Goal: Task Accomplishment & Management: Manage account settings

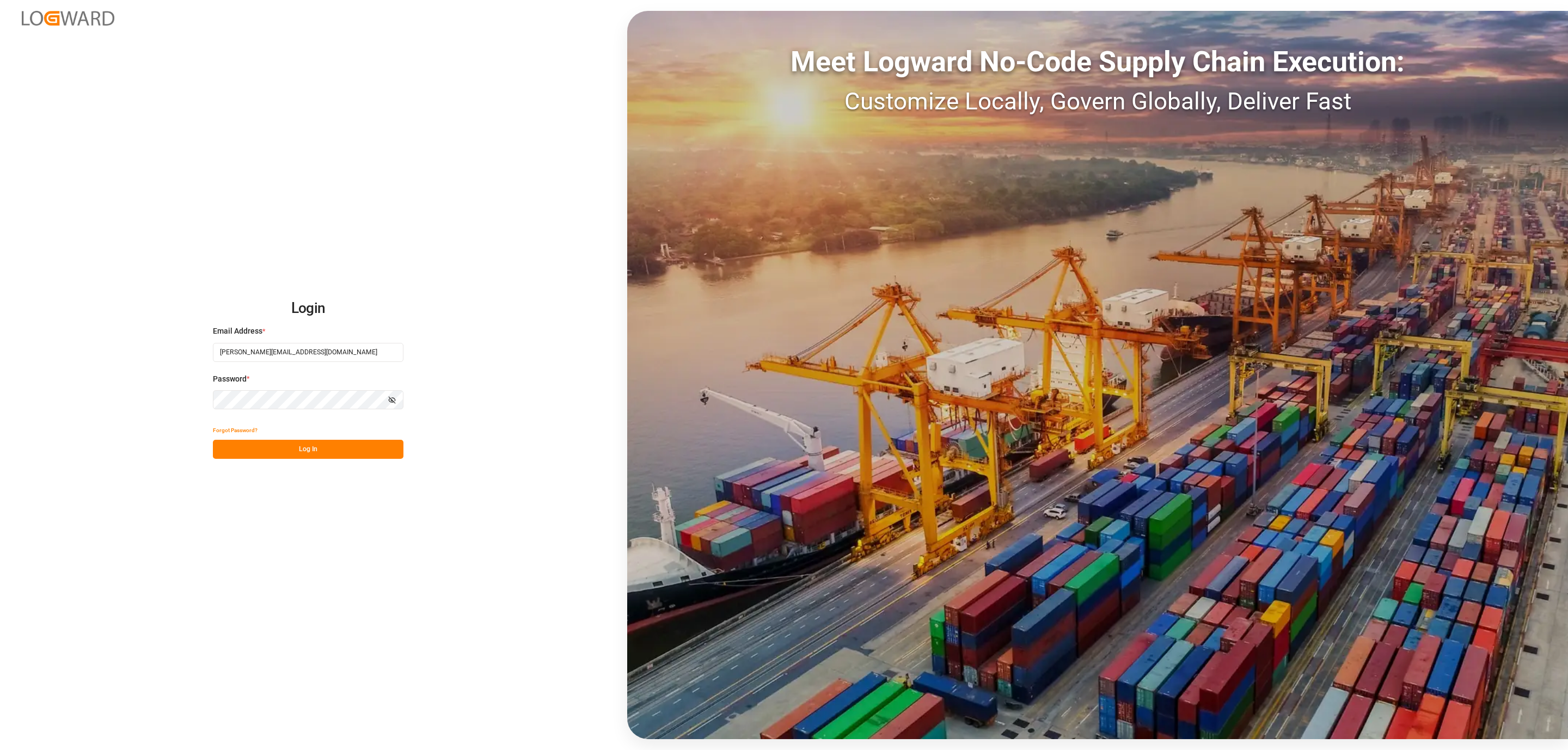
click at [371, 450] on button "Log In" at bounding box center [308, 449] width 191 height 19
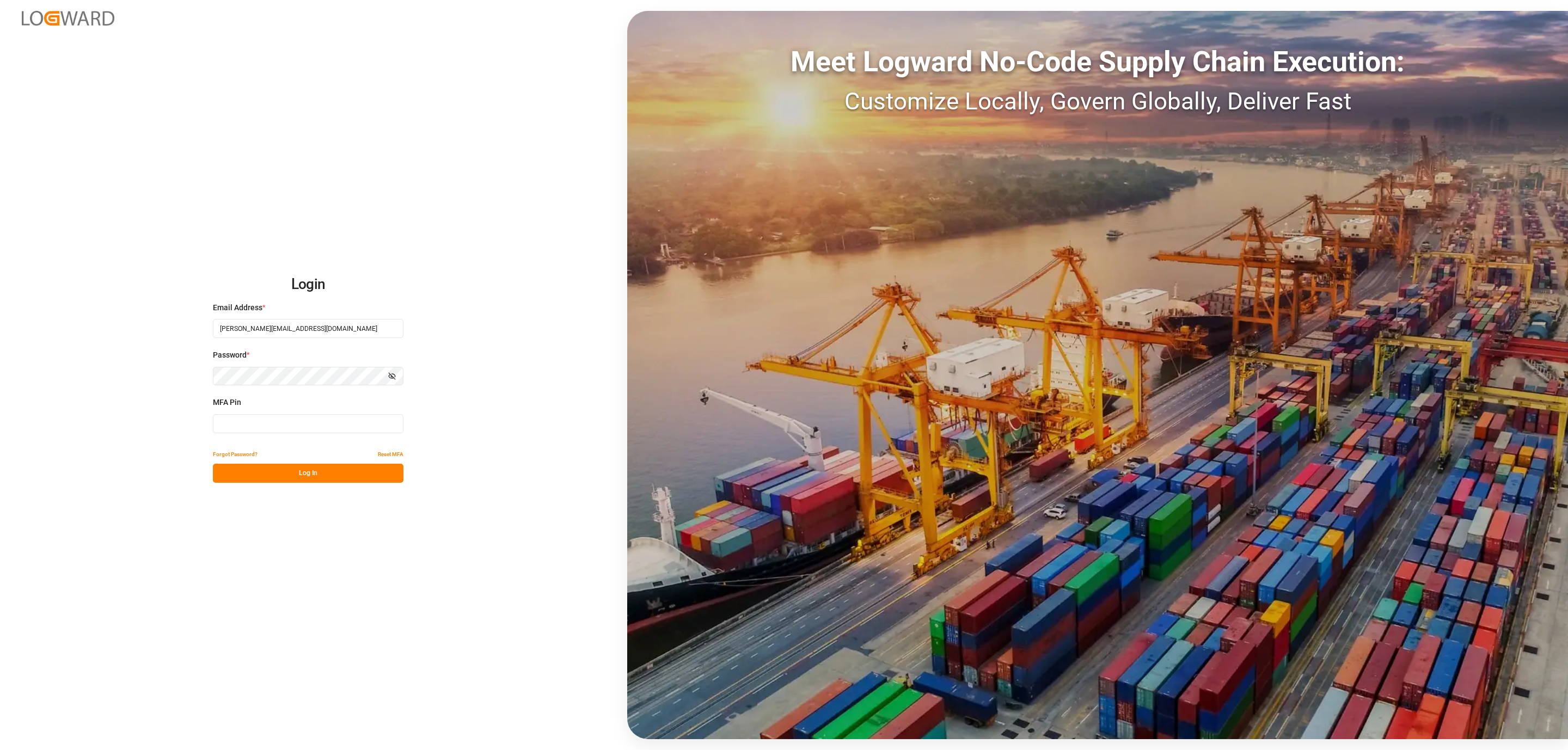
click at [297, 425] on input at bounding box center [308, 424] width 191 height 19
type input "354761"
click at [314, 474] on button "Log In" at bounding box center [308, 473] width 191 height 19
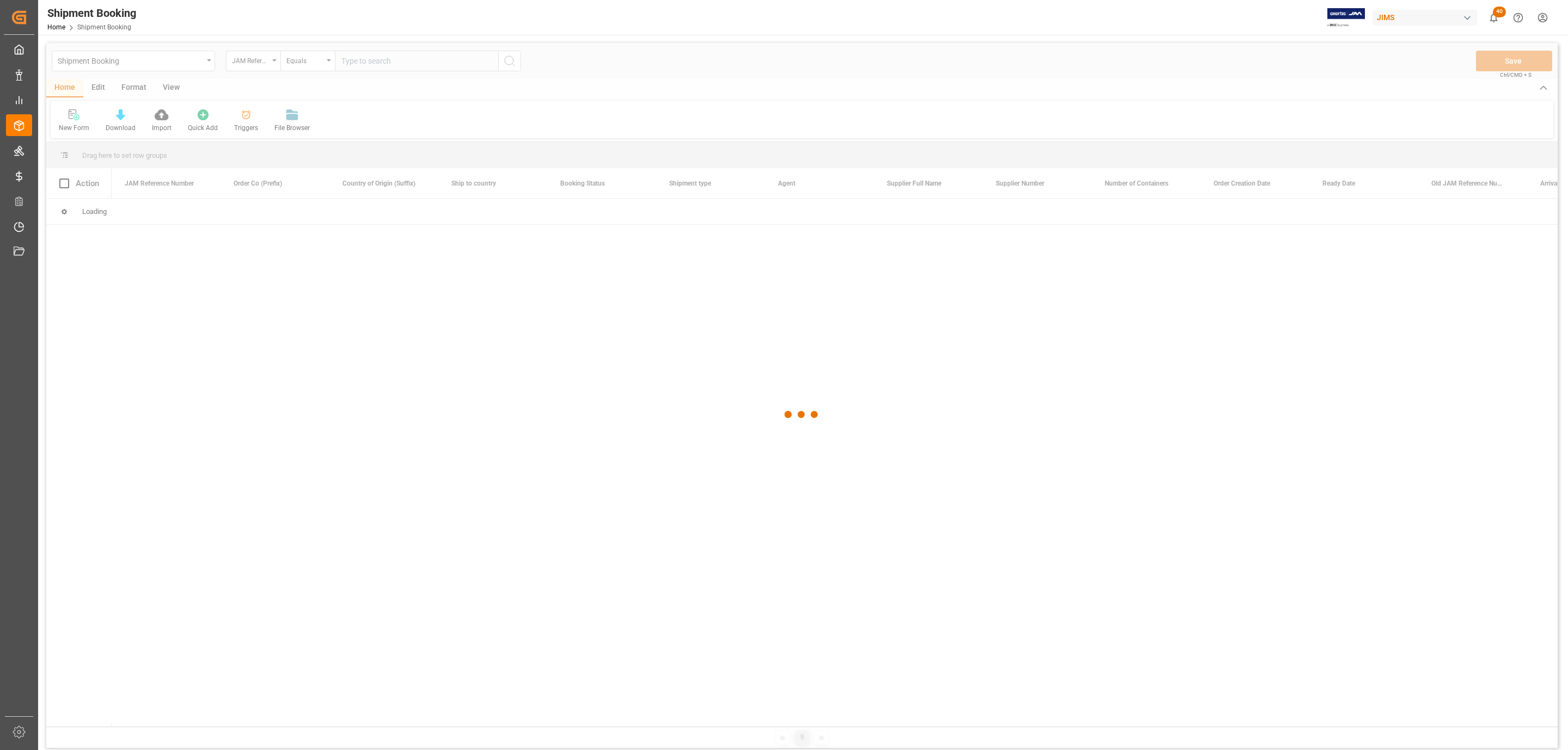
click at [395, 57] on div at bounding box center [802, 415] width 1511 height 744
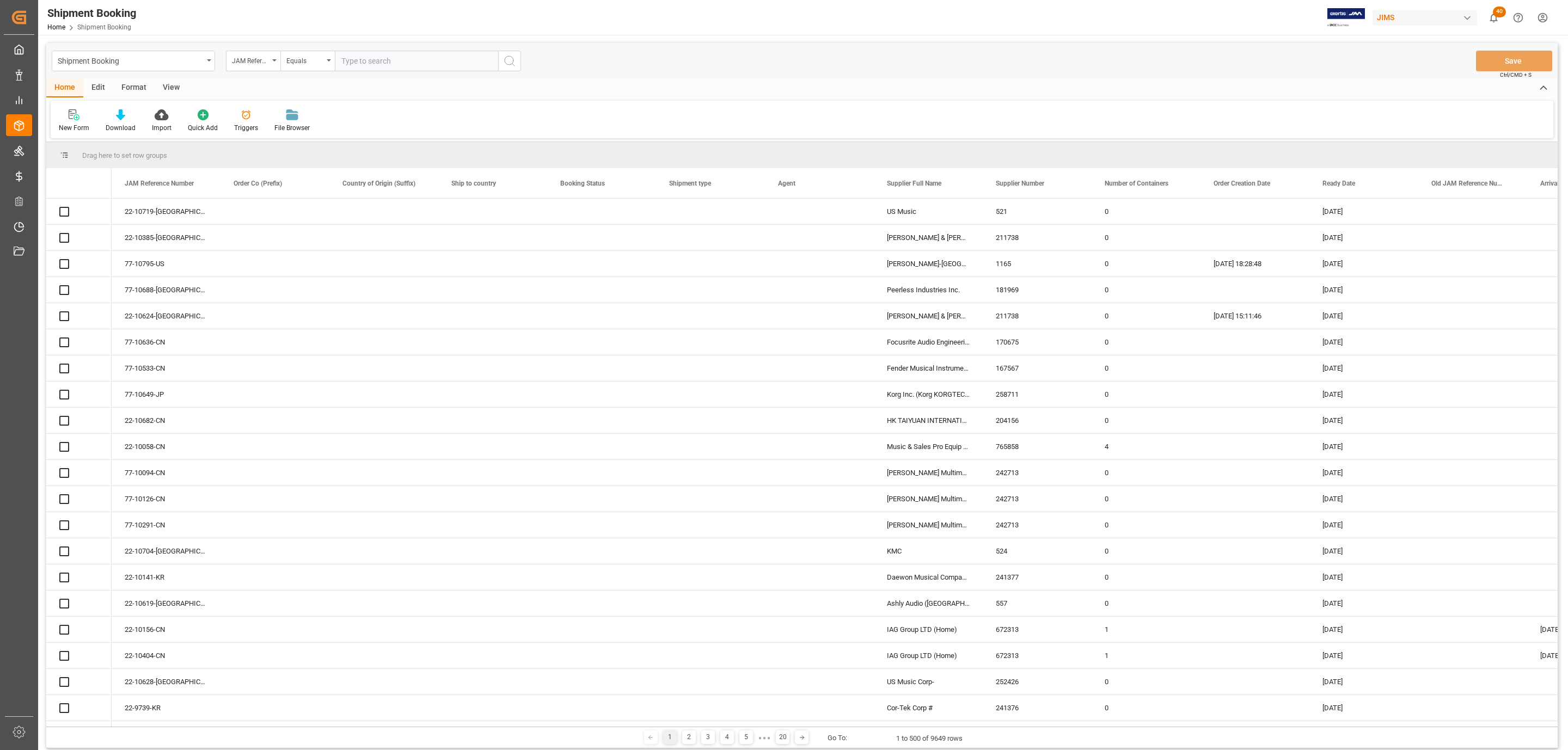
click at [370, 62] on input "text" at bounding box center [416, 60] width 164 height 21
paste input "77-10284-CN"
type input "77-10284-CN"
click at [509, 62] on icon "search button" at bounding box center [509, 61] width 13 height 13
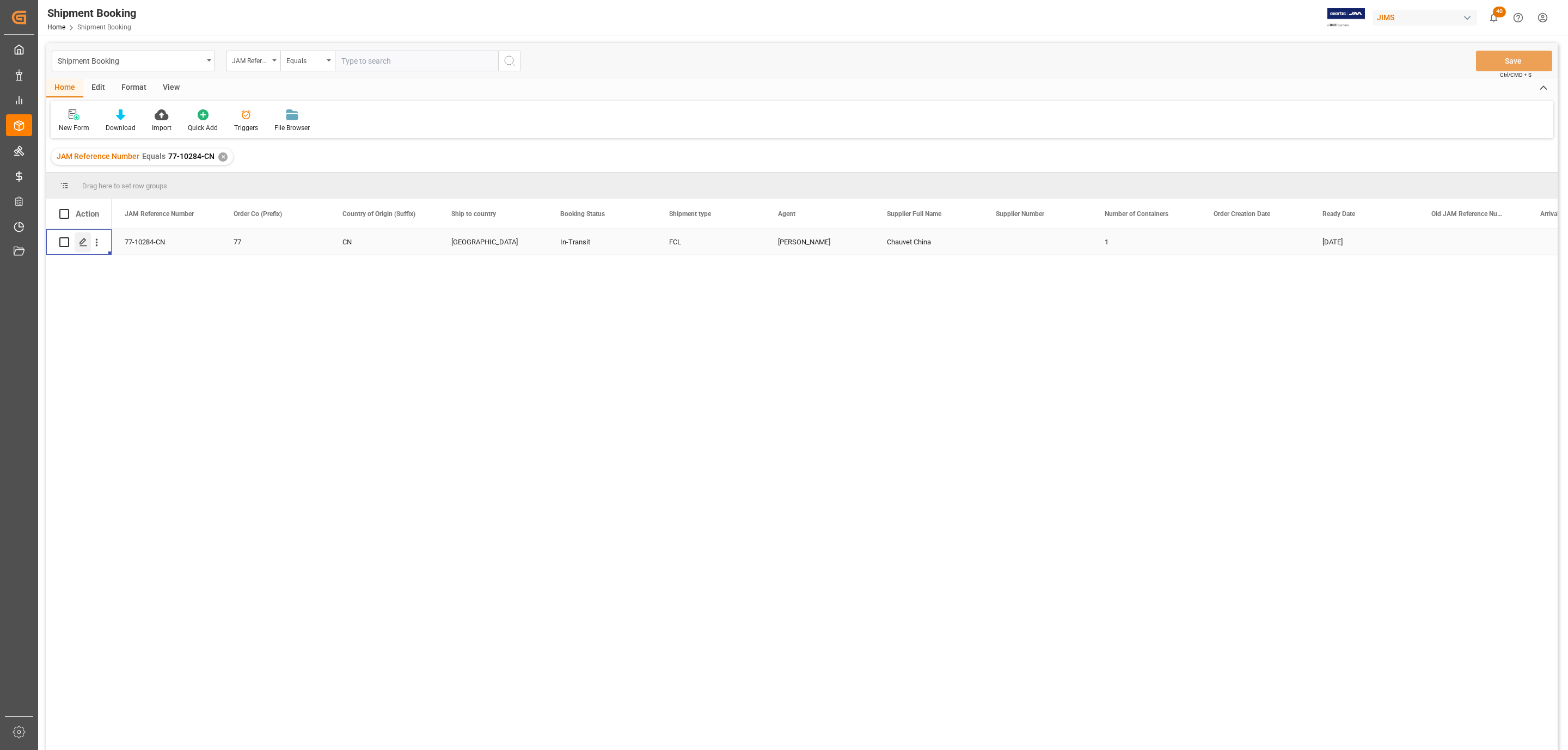
click at [81, 242] on icon "Press SPACE to select this row." at bounding box center [83, 242] width 8 height 8
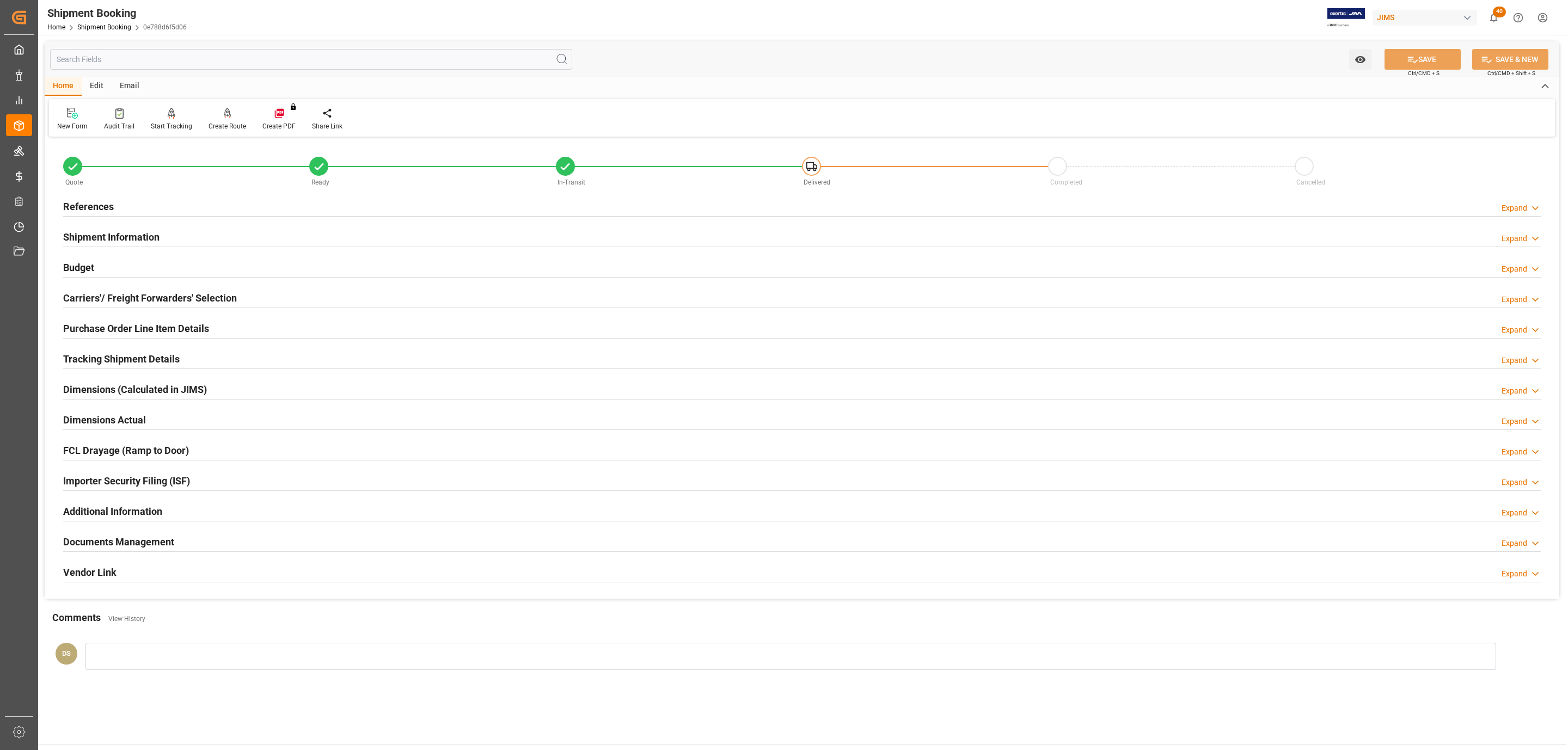
click at [105, 201] on h2 "References" at bounding box center [88, 206] width 50 height 15
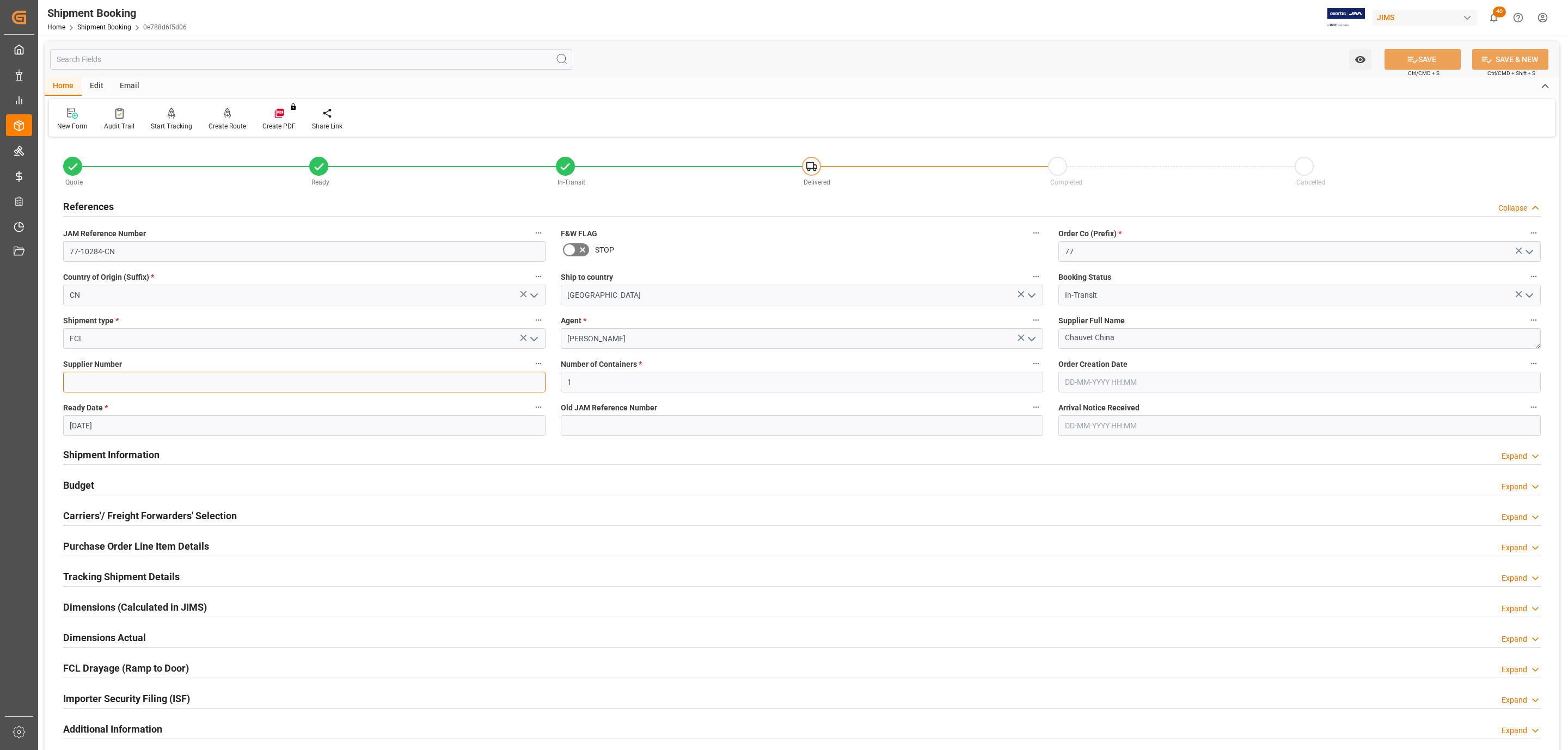
click at [103, 387] on input at bounding box center [304, 382] width 482 height 21
paste input "261328"
type input "261328"
click at [1431, 49] on button "SAVE" at bounding box center [1423, 59] width 76 height 21
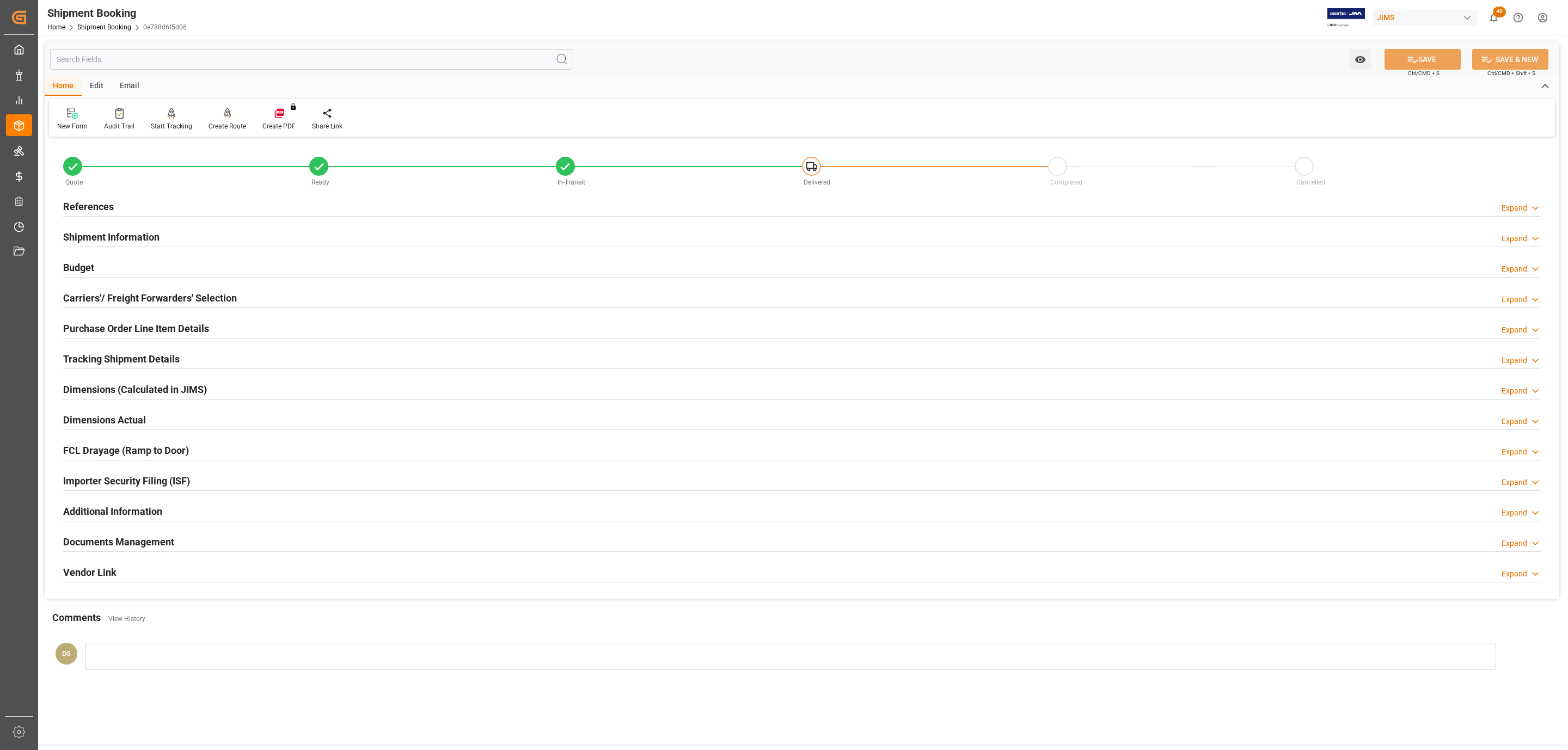
click at [157, 195] on div "References Expand" at bounding box center [802, 205] width 1477 height 21
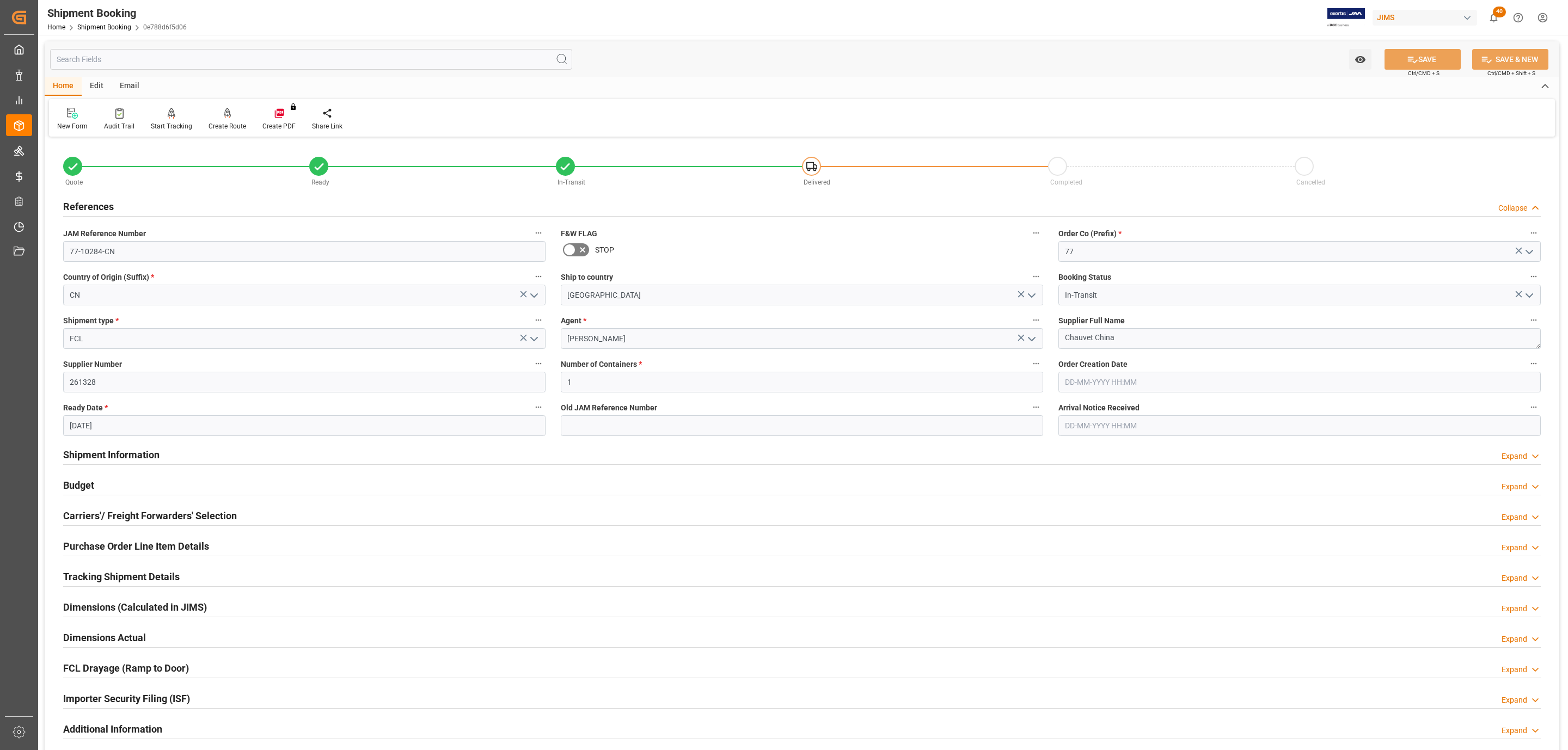
click at [213, 580] on div "Tracking Shipment Details Expand" at bounding box center [802, 576] width 1477 height 21
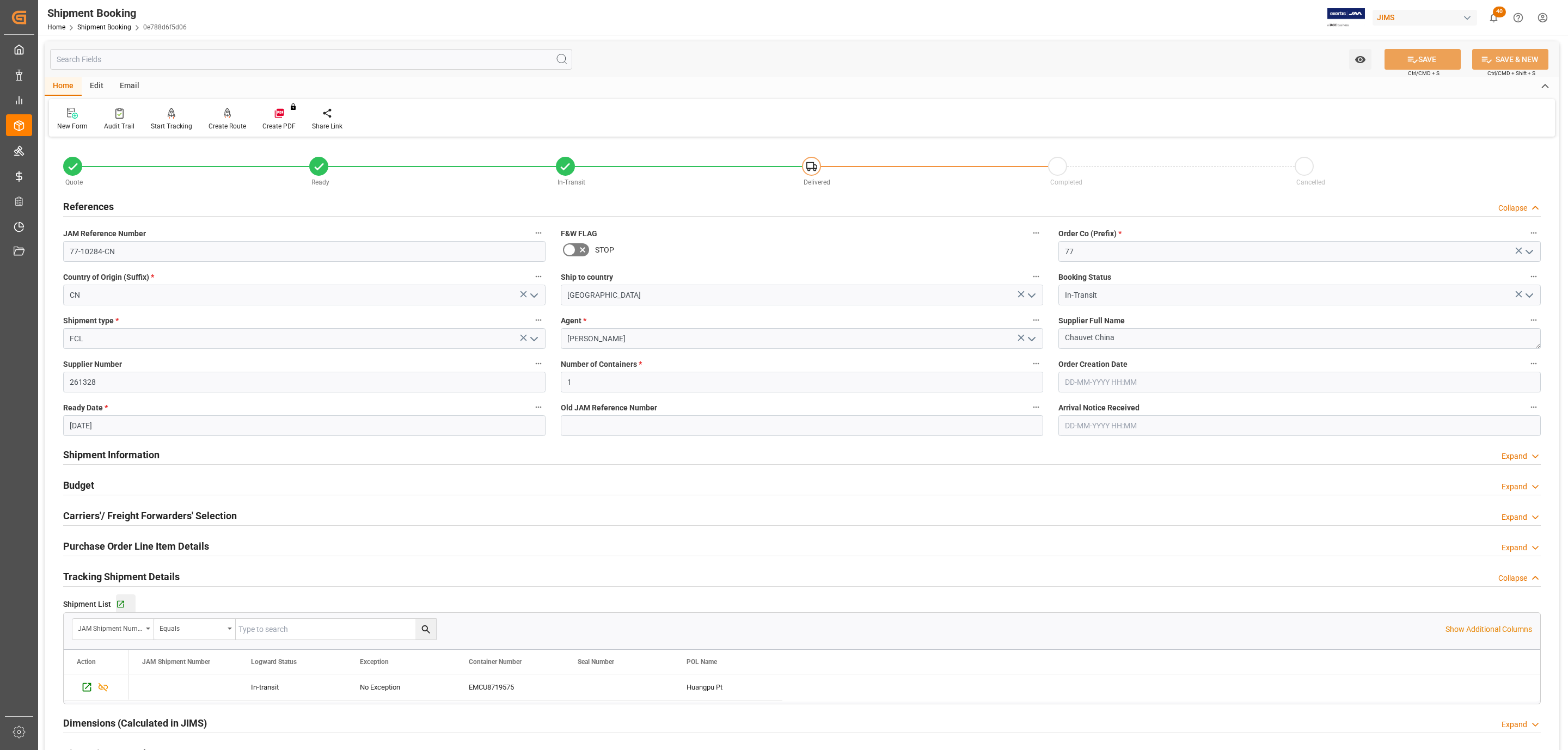
click at [125, 605] on div "Go to Shipment Tracking Grid" at bounding box center [126, 604] width 20 height 9
click at [118, 461] on h2 "Shipment Information" at bounding box center [111, 455] width 96 height 15
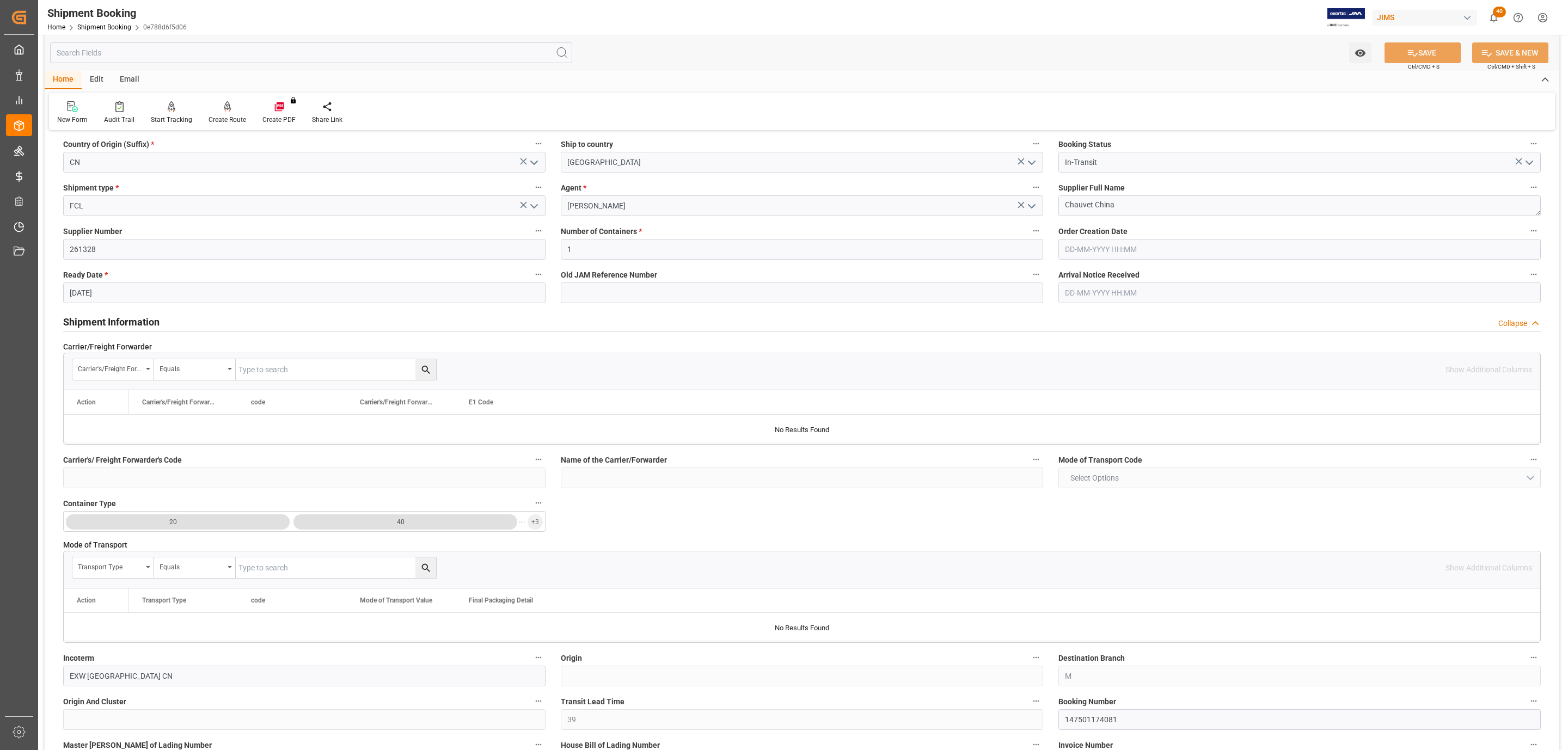
scroll to position [81, 0]
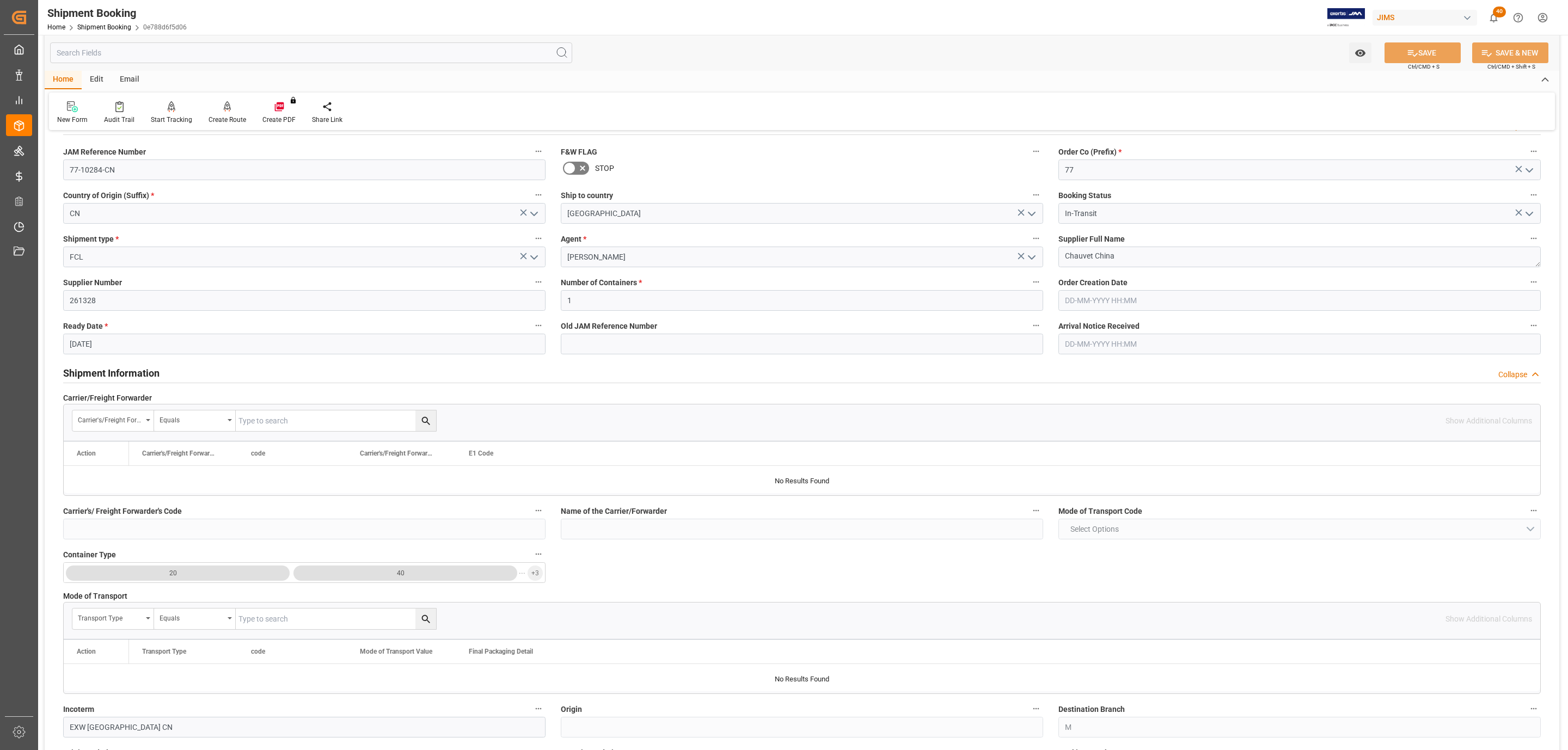
click at [125, 373] on h2 "Shipment Information" at bounding box center [111, 373] width 96 height 15
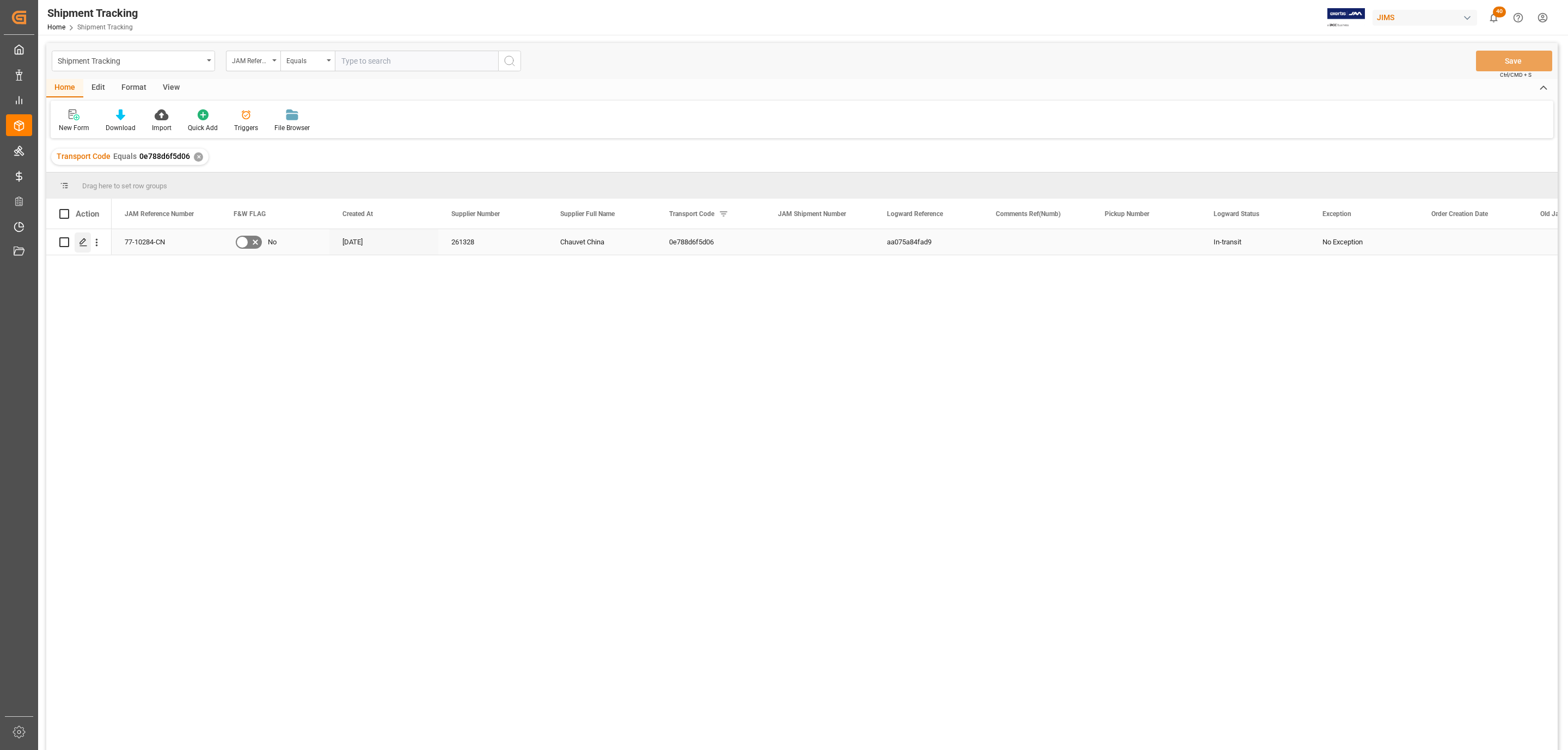
click at [85, 242] on icon "Press SPACE to select this row." at bounding box center [83, 242] width 8 height 8
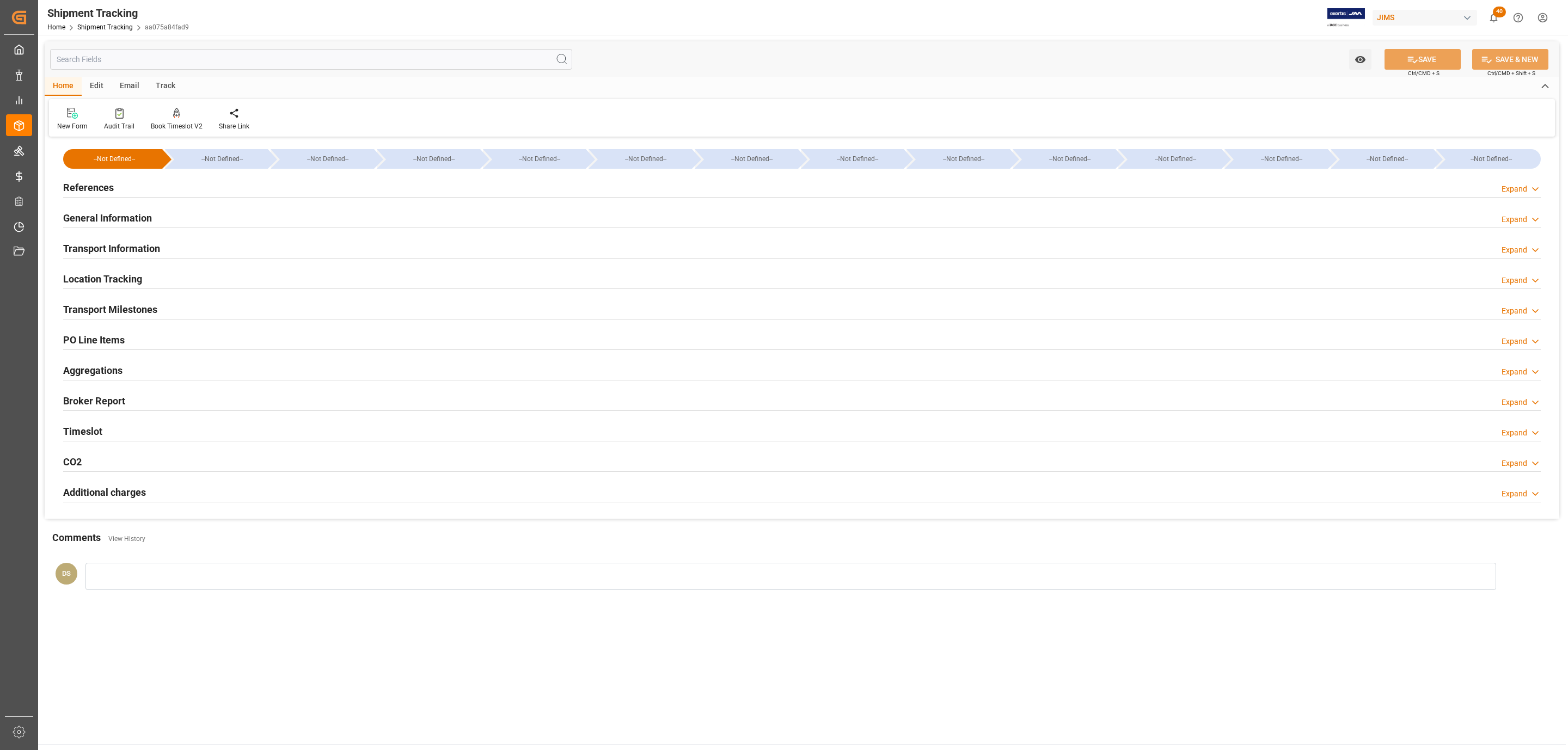
type input "[DATE]"
type input "17-08-2025 00:00"
type input "[DATE]"
click at [101, 310] on h2 "Transport Milestones" at bounding box center [110, 309] width 94 height 15
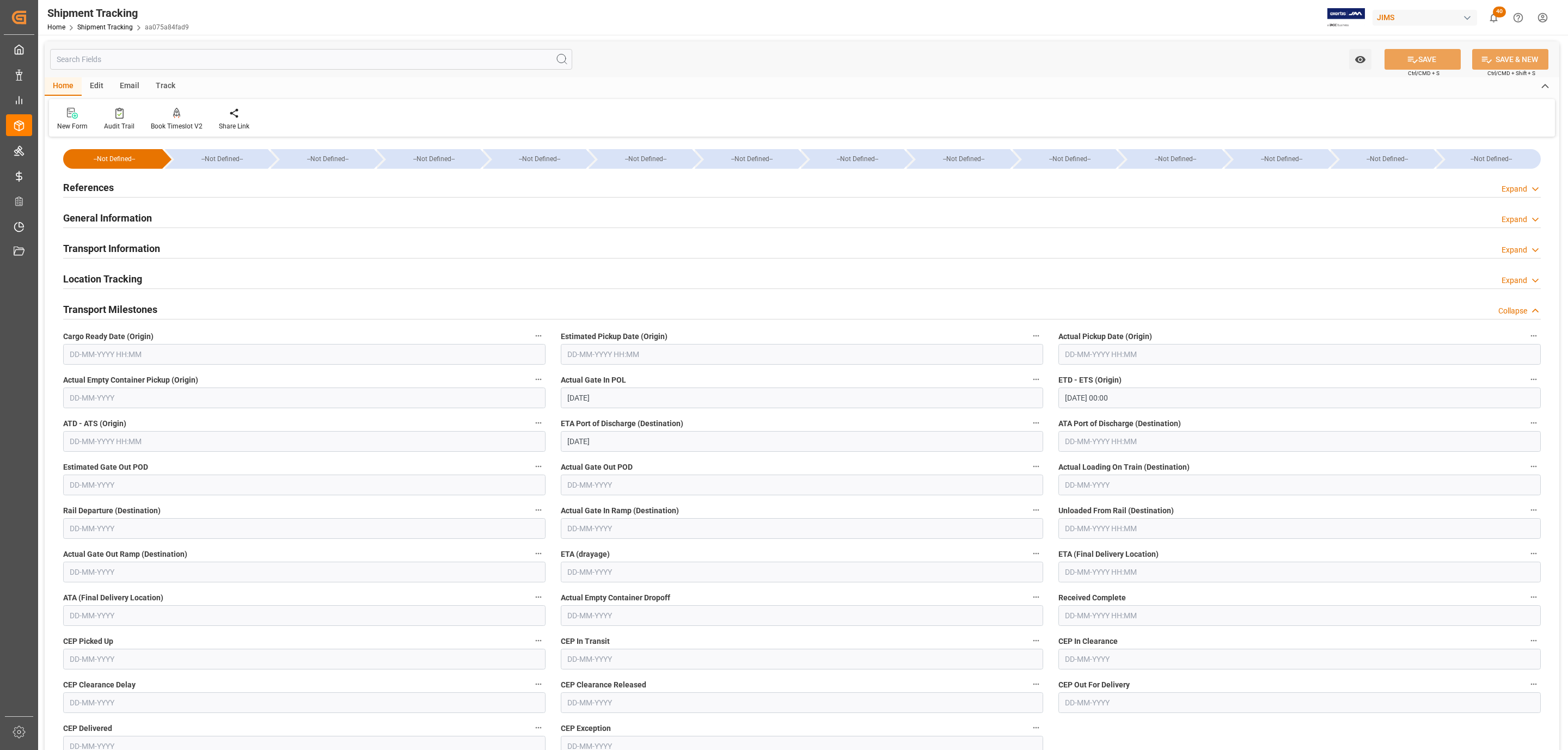
click at [112, 356] on input "text" at bounding box center [304, 354] width 482 height 21
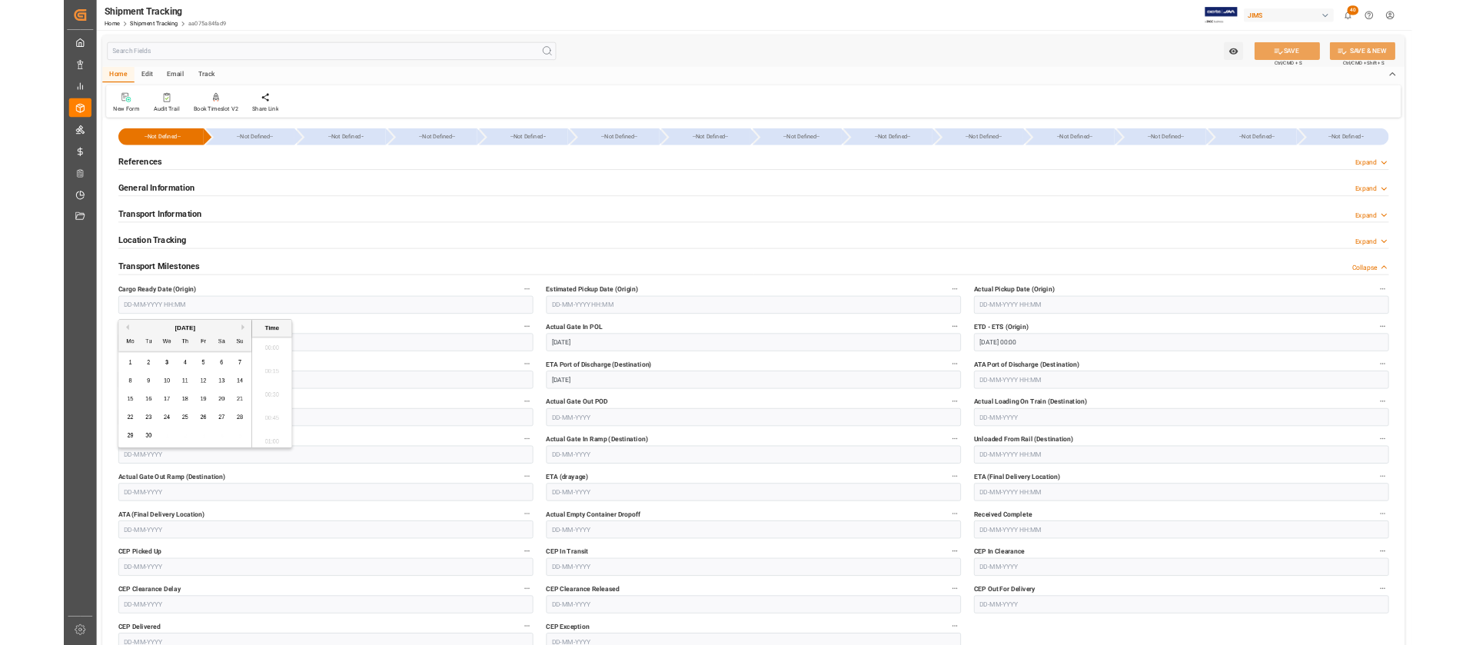
scroll to position [2195, 0]
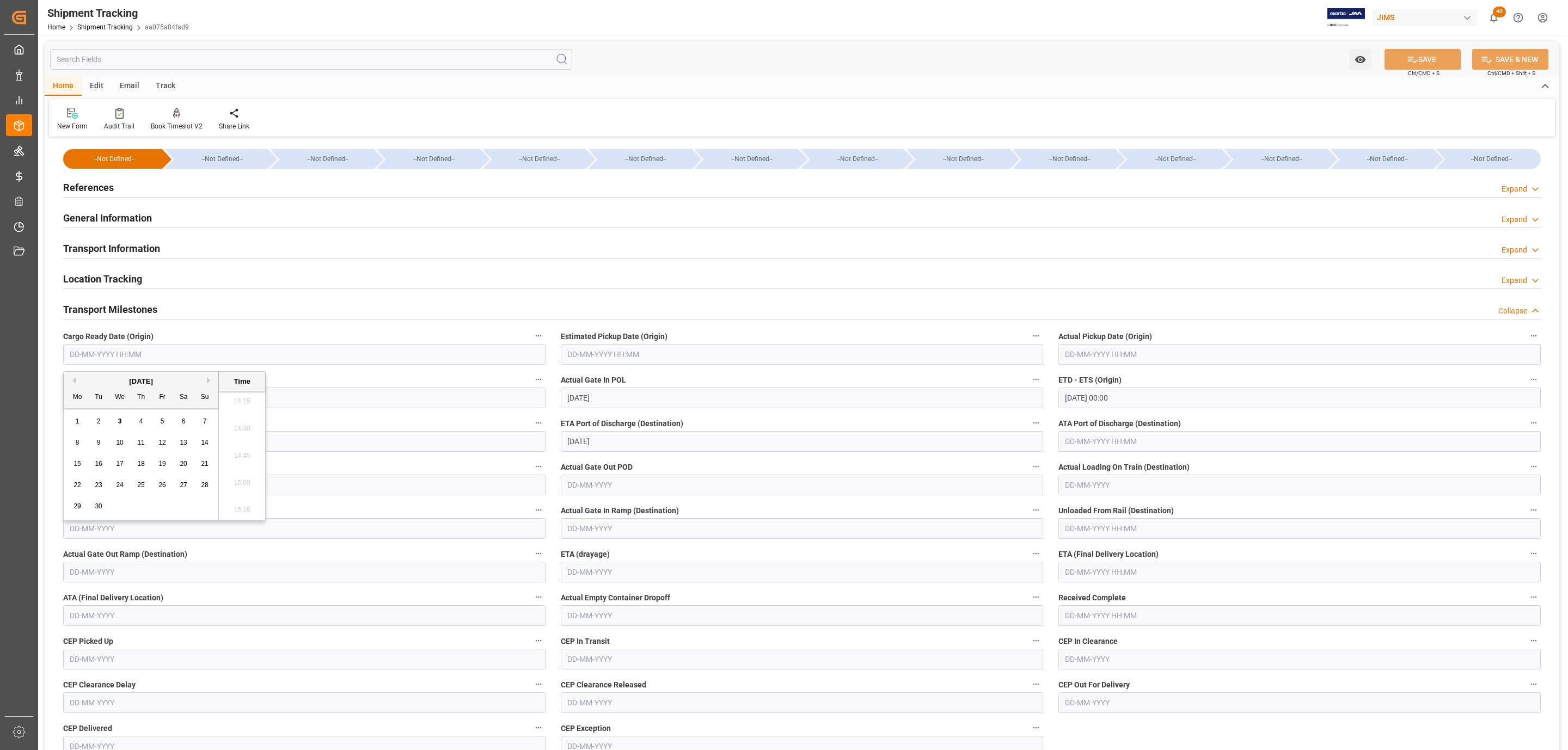
click at [71, 381] on button "Previous Month" at bounding box center [72, 380] width 6 height 6
click at [81, 485] on span "18" at bounding box center [77, 484] width 7 height 8
type input "18-08-2025 00:00"
click at [1431, 57] on button "SAVE" at bounding box center [1423, 59] width 76 height 21
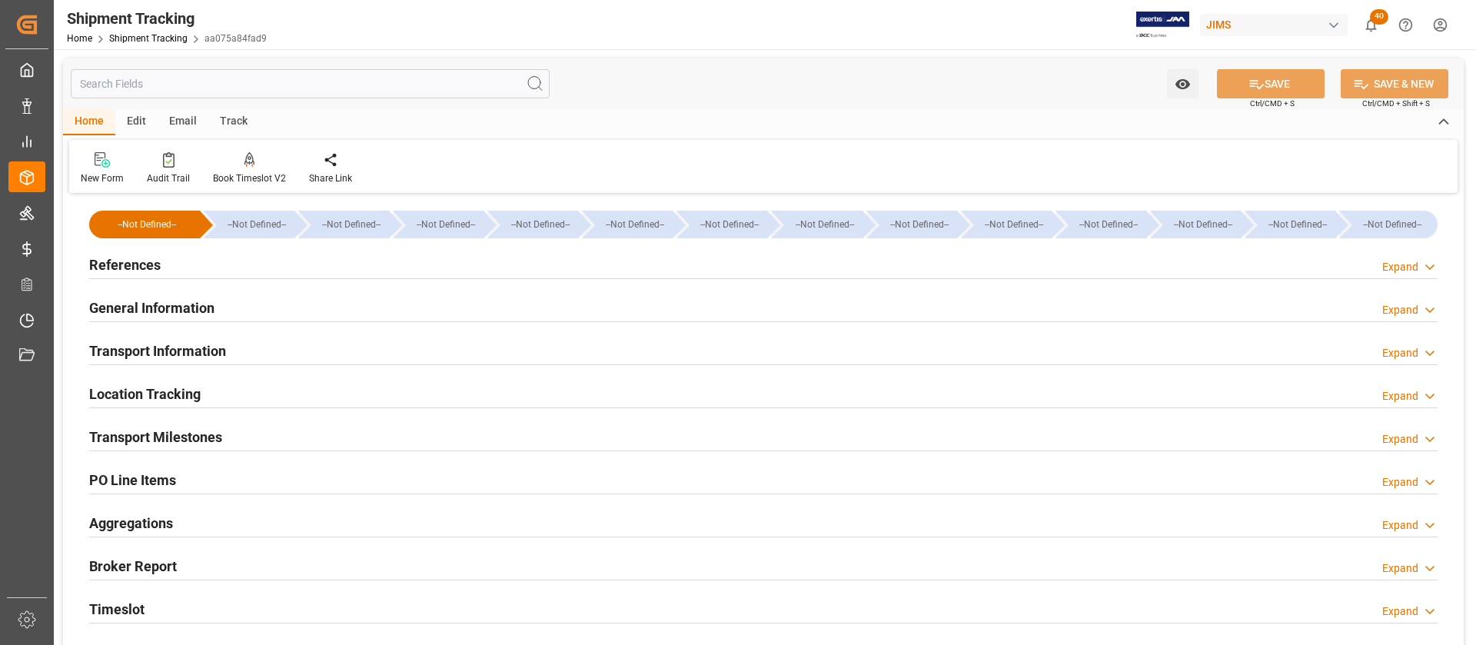
click at [205, 434] on h2 "Transport Milestones" at bounding box center [155, 437] width 133 height 21
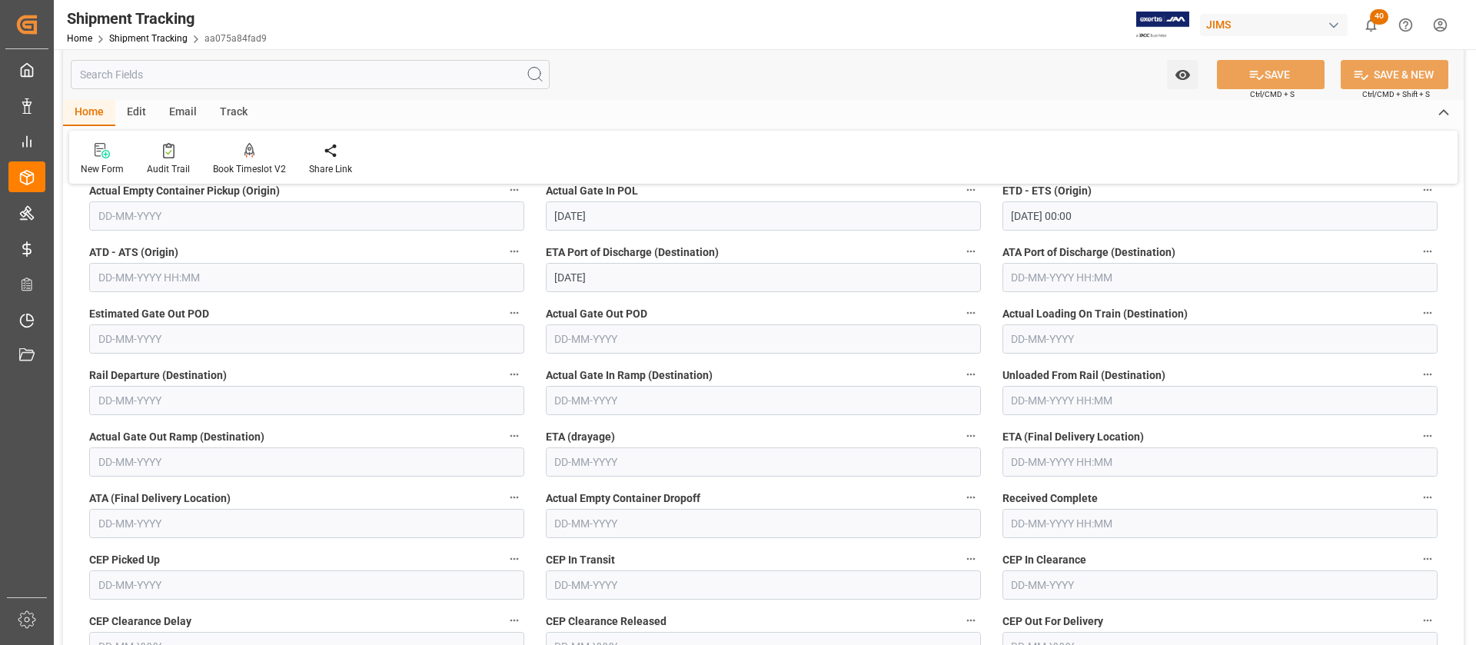
scroll to position [461, 0]
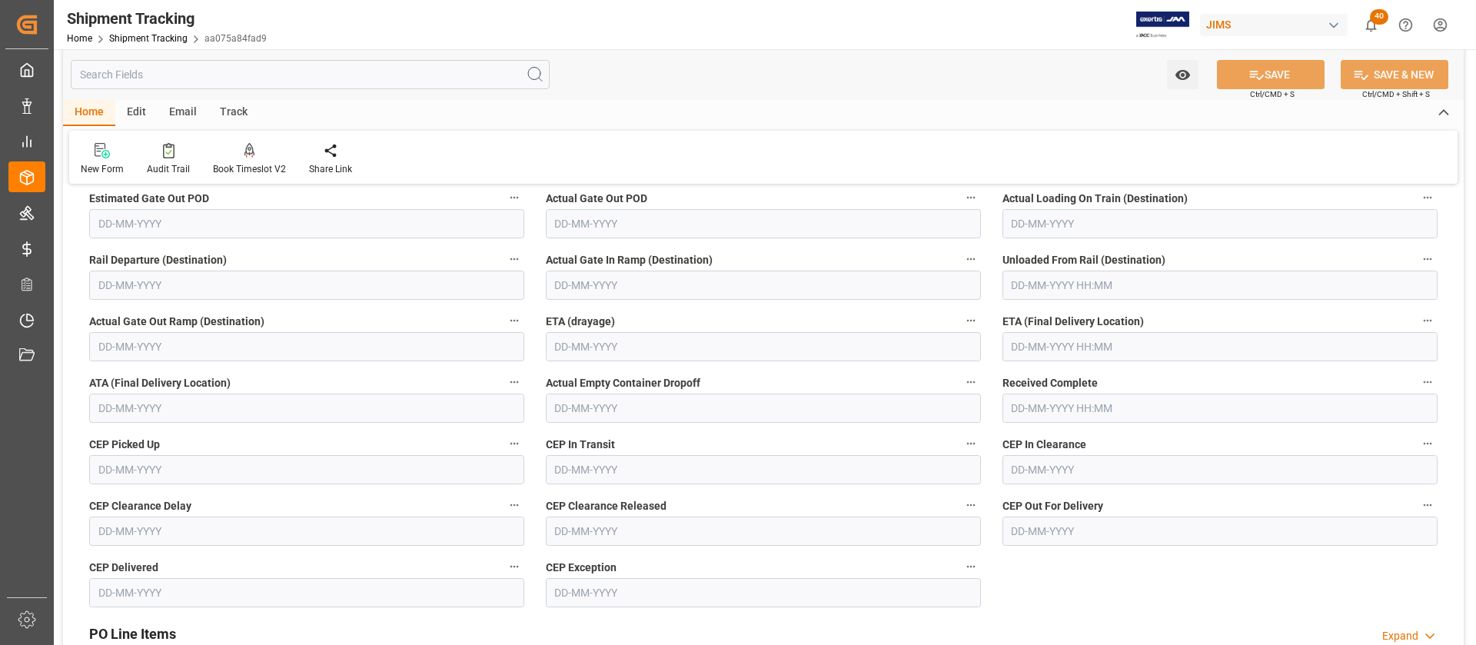
click at [1043, 336] on input "text" at bounding box center [1219, 346] width 435 height 29
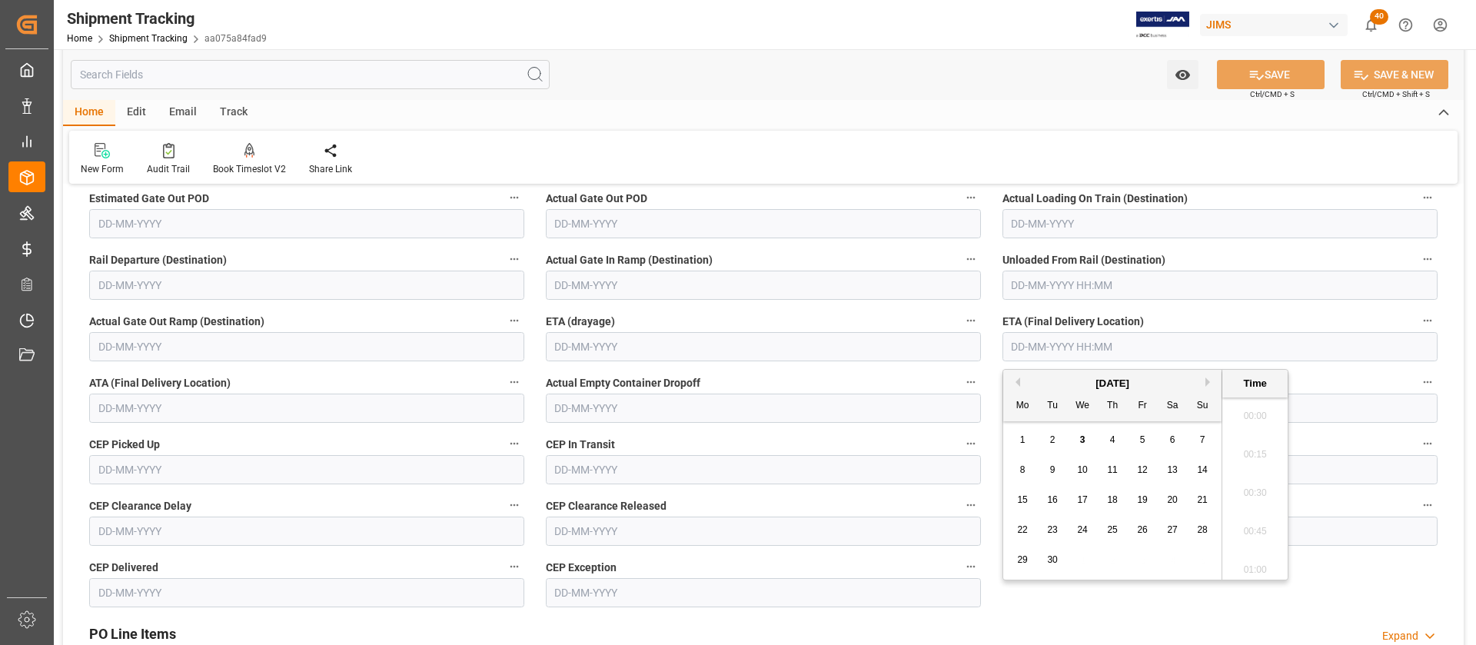
scroll to position [2234, 0]
drag, startPoint x: 1048, startPoint y: 387, endPoint x: 1058, endPoint y: 383, distance: 10.0
click at [1048, 387] on div "September 2025" at bounding box center [1112, 383] width 218 height 15
click at [1206, 381] on button "Next Month" at bounding box center [1209, 381] width 9 height 9
click at [1144, 439] on span "3" at bounding box center [1142, 439] width 5 height 11
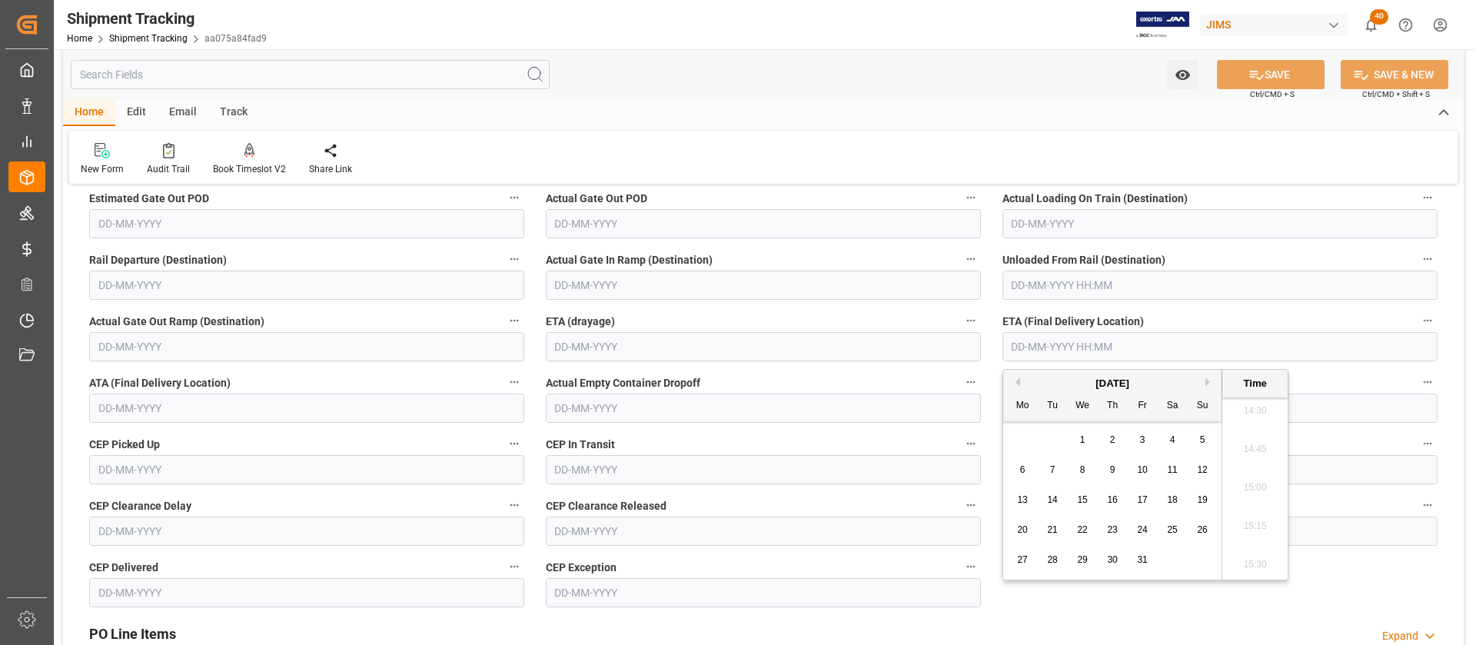
type input "03-10-2025 00:00"
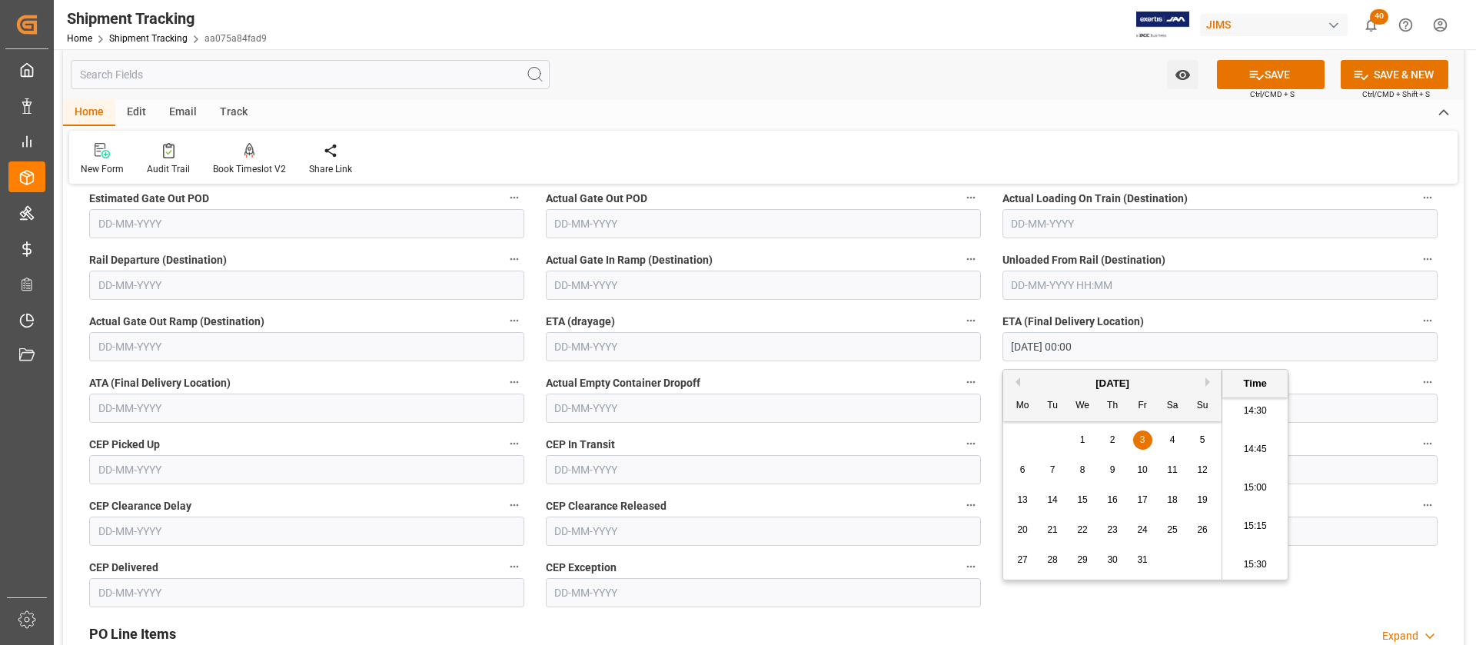
click at [1260, 72] on icon at bounding box center [1256, 75] width 16 height 16
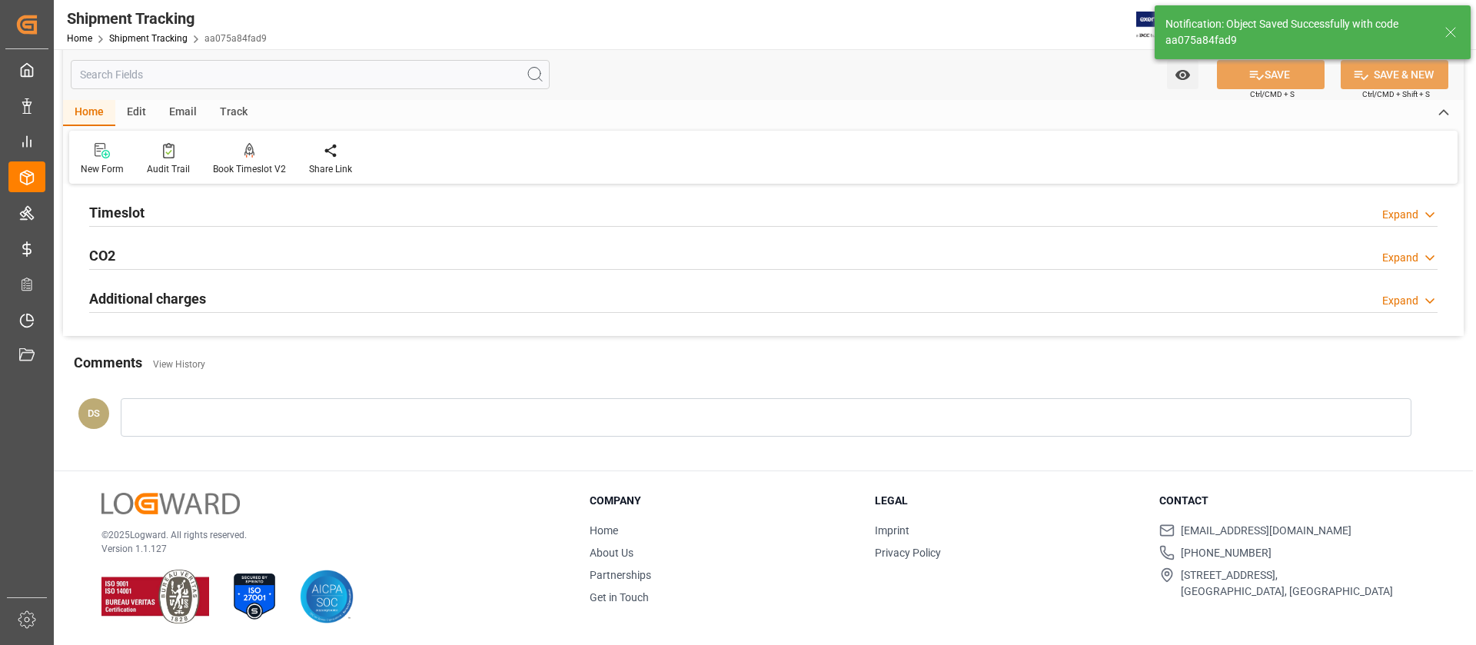
scroll to position [0, 0]
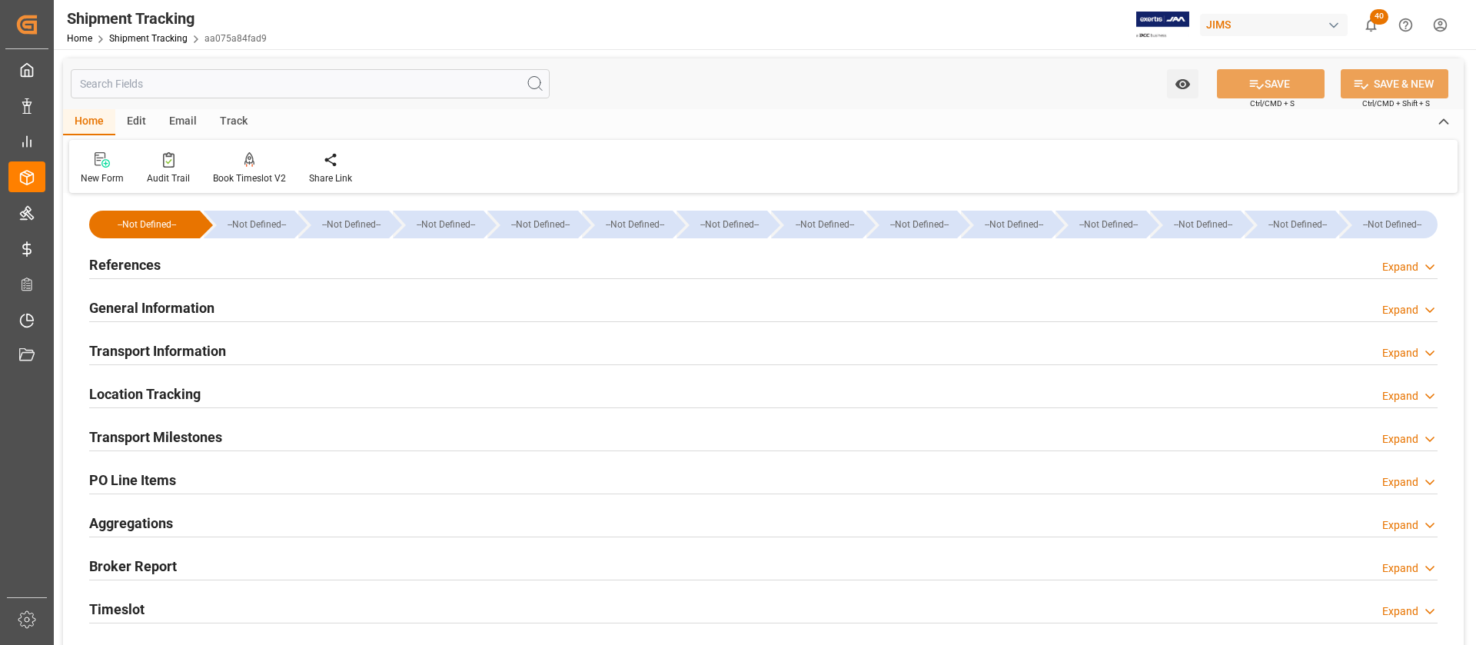
click at [228, 440] on div "Transport Milestones Expand" at bounding box center [763, 435] width 1348 height 29
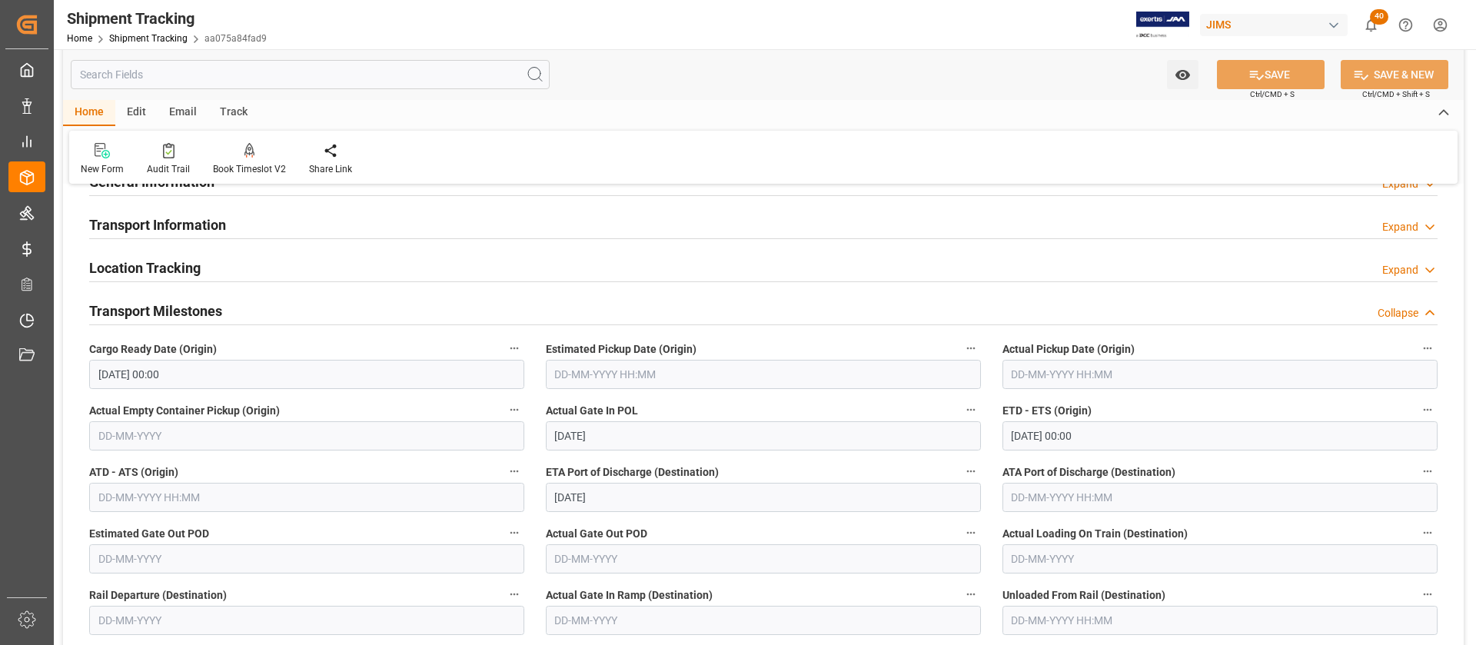
scroll to position [231, 0]
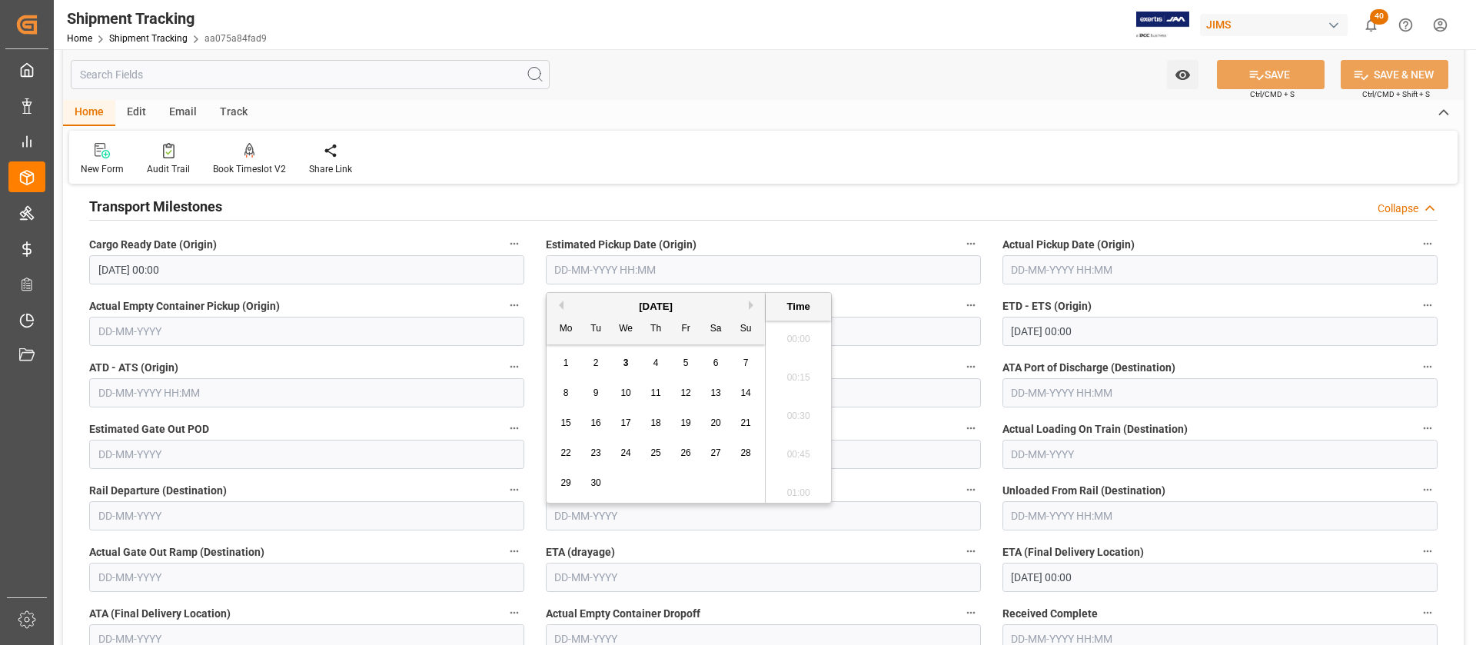
click at [652, 268] on input "text" at bounding box center [763, 269] width 435 height 29
click at [591, 302] on div "September 2025" at bounding box center [655, 306] width 218 height 15
click at [560, 306] on button "Previous Month" at bounding box center [558, 305] width 9 height 9
click at [650, 424] on span "14" at bounding box center [655, 422] width 10 height 11
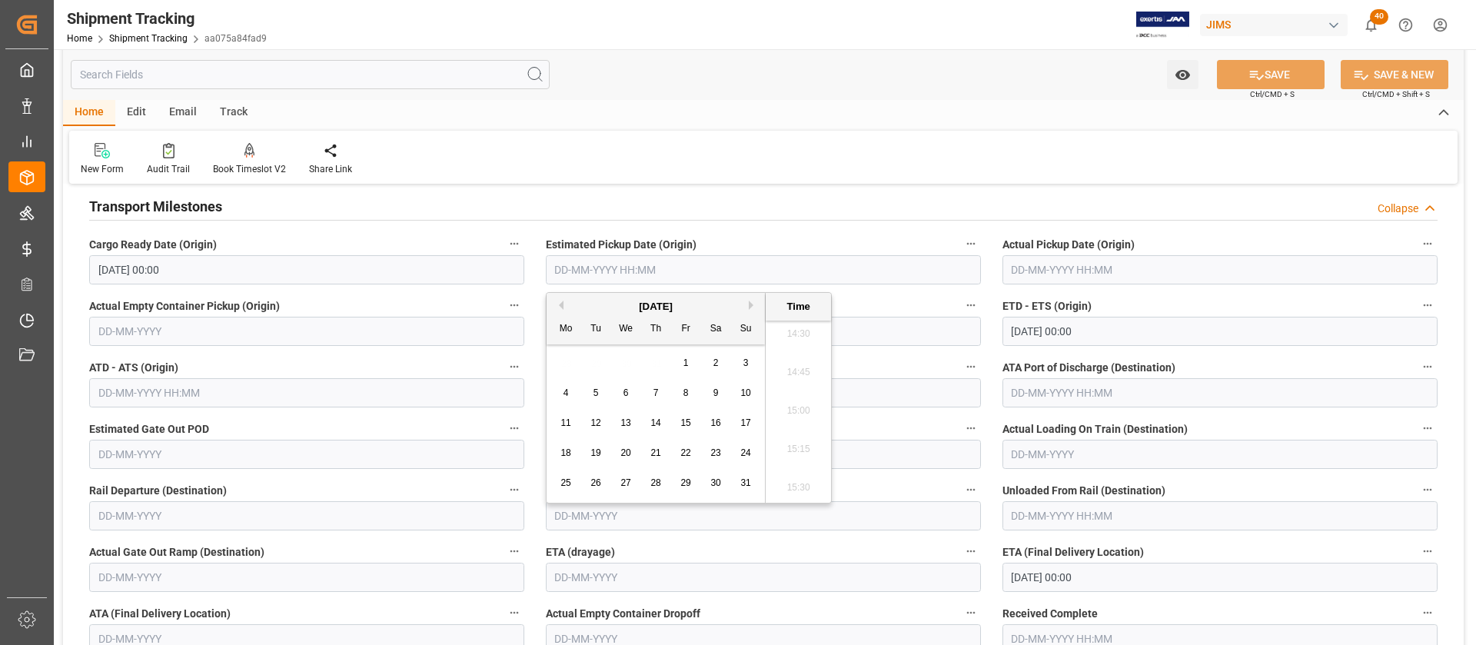
type input "14-08-2025 00:00"
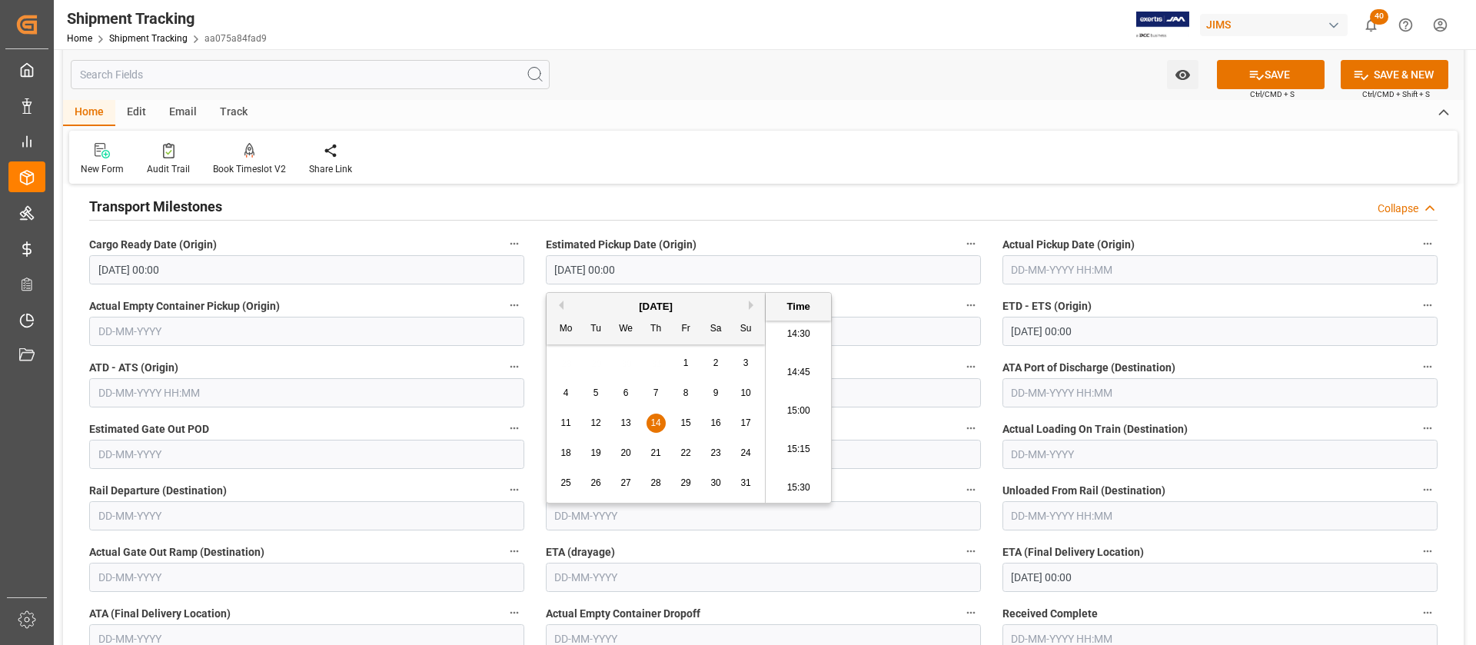
click at [1018, 277] on input "text" at bounding box center [1219, 269] width 435 height 29
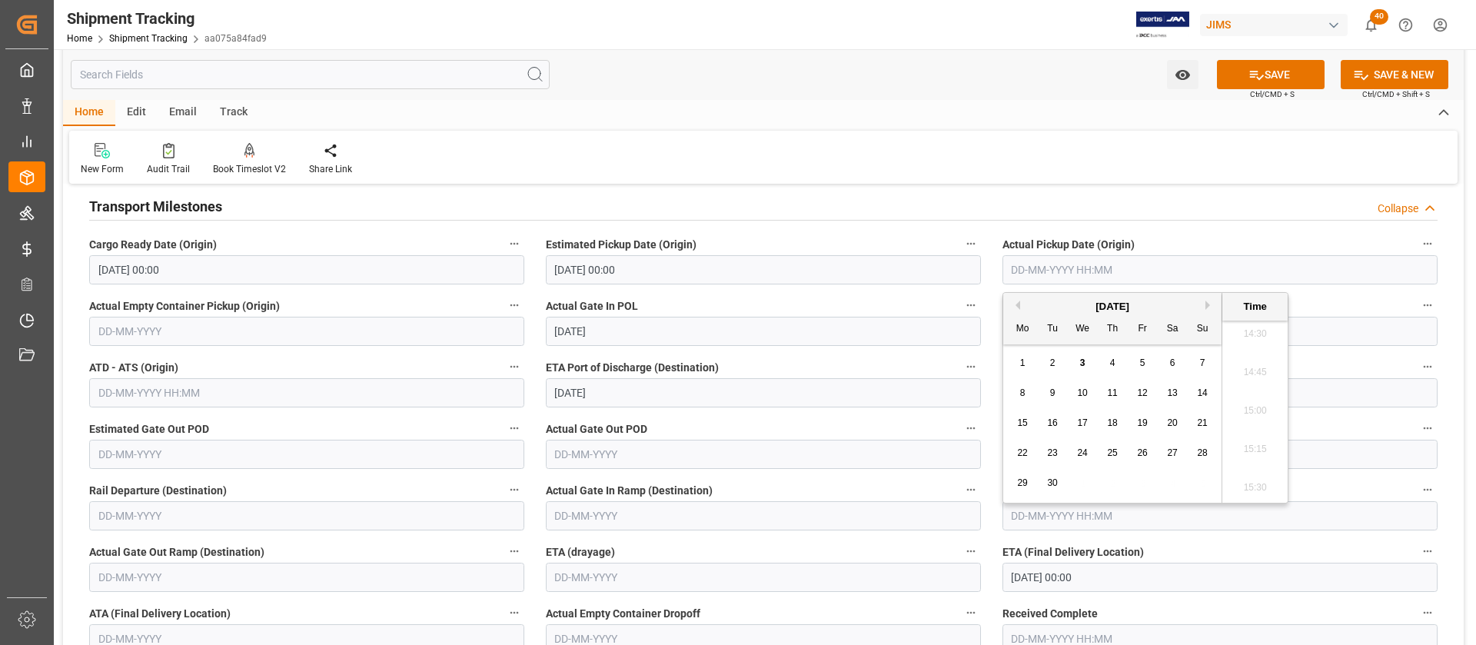
click at [1020, 304] on div "Previous Month Next Month September 2025 Mo Tu We Th Fr Sa Su 1 2 3 4 5 6 7 8 9…" at bounding box center [1145, 397] width 286 height 211
click at [1015, 303] on button "Previous Month" at bounding box center [1015, 305] width 9 height 9
click at [1116, 427] on div "14" at bounding box center [1112, 423] width 19 height 18
type input "14-08-2025 00:00"
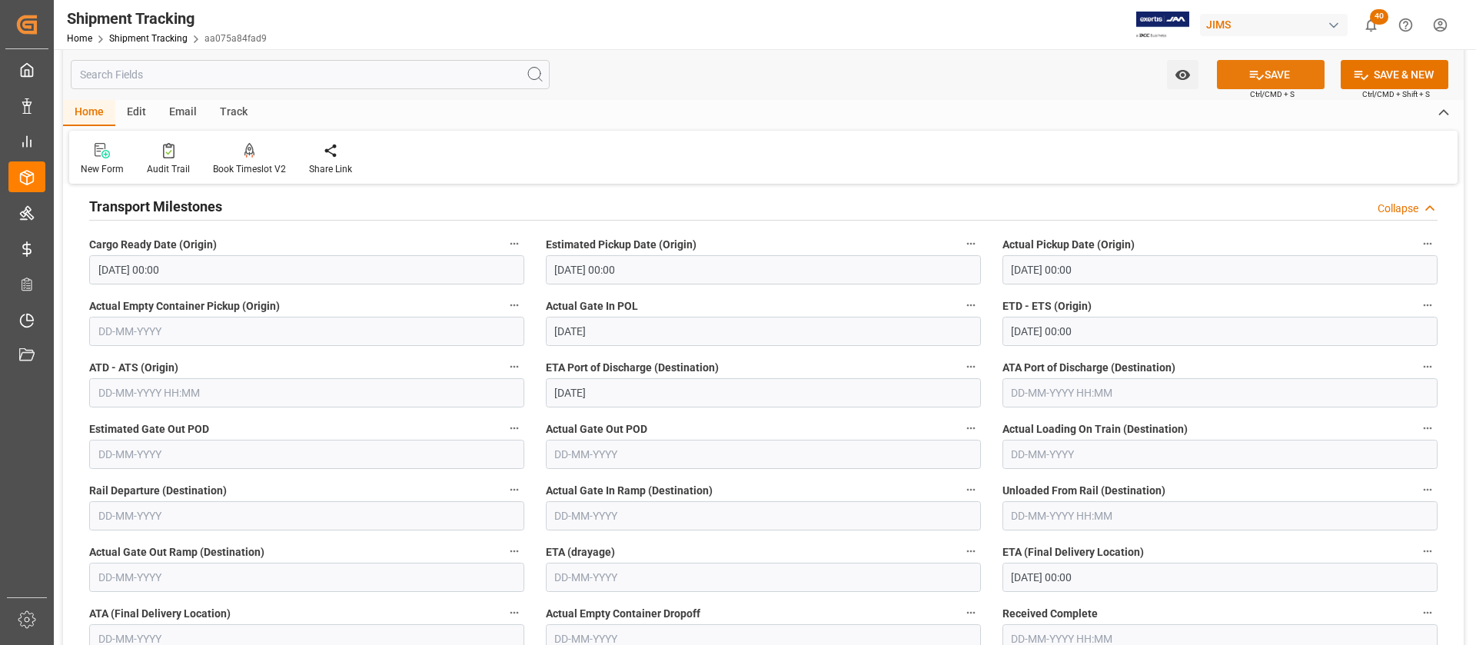
click at [1310, 71] on button "SAVE" at bounding box center [1271, 74] width 108 height 29
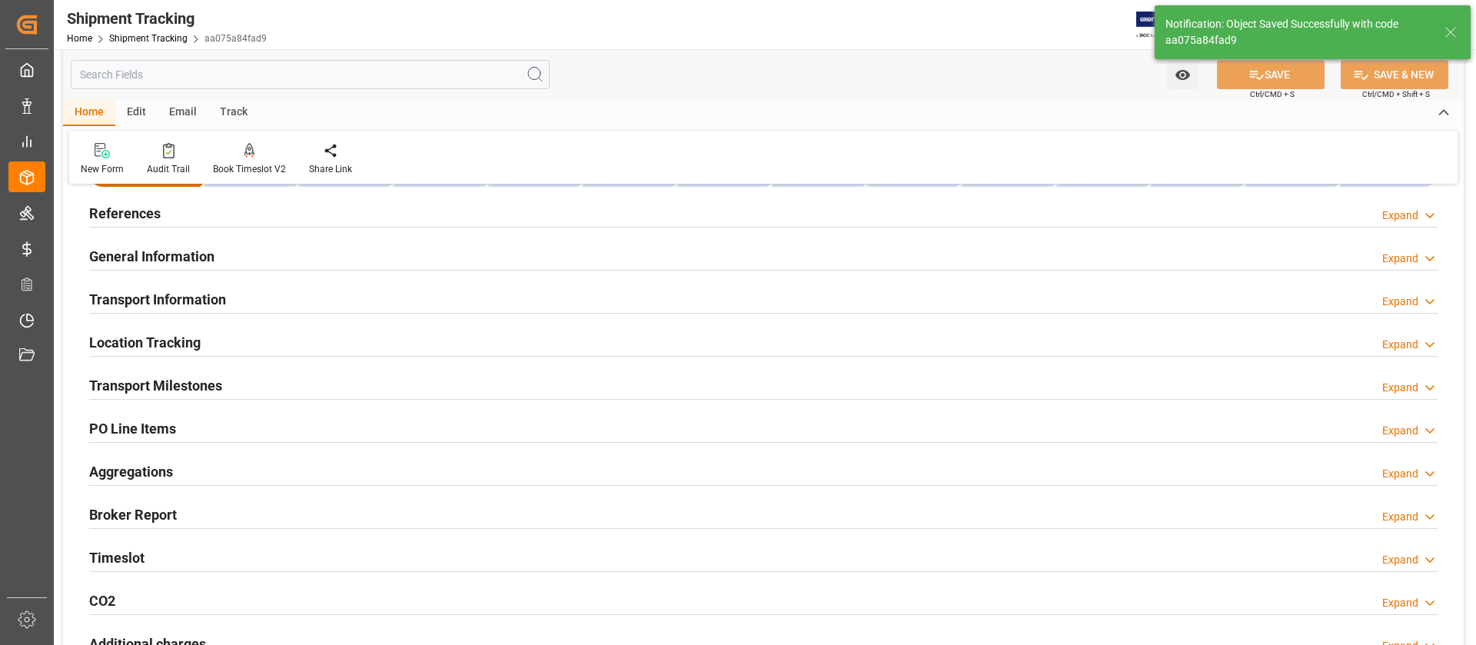
scroll to position [0, 0]
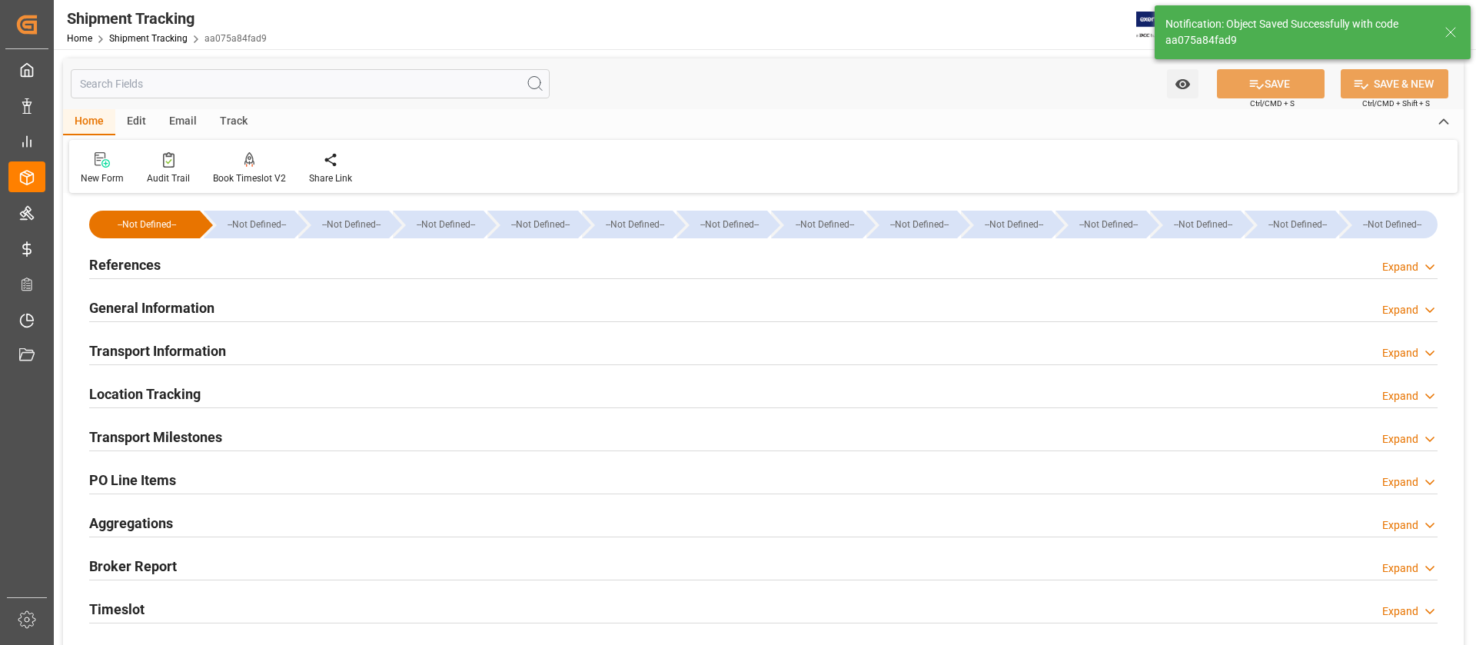
click at [166, 354] on h2 "Transport Information" at bounding box center [157, 350] width 137 height 21
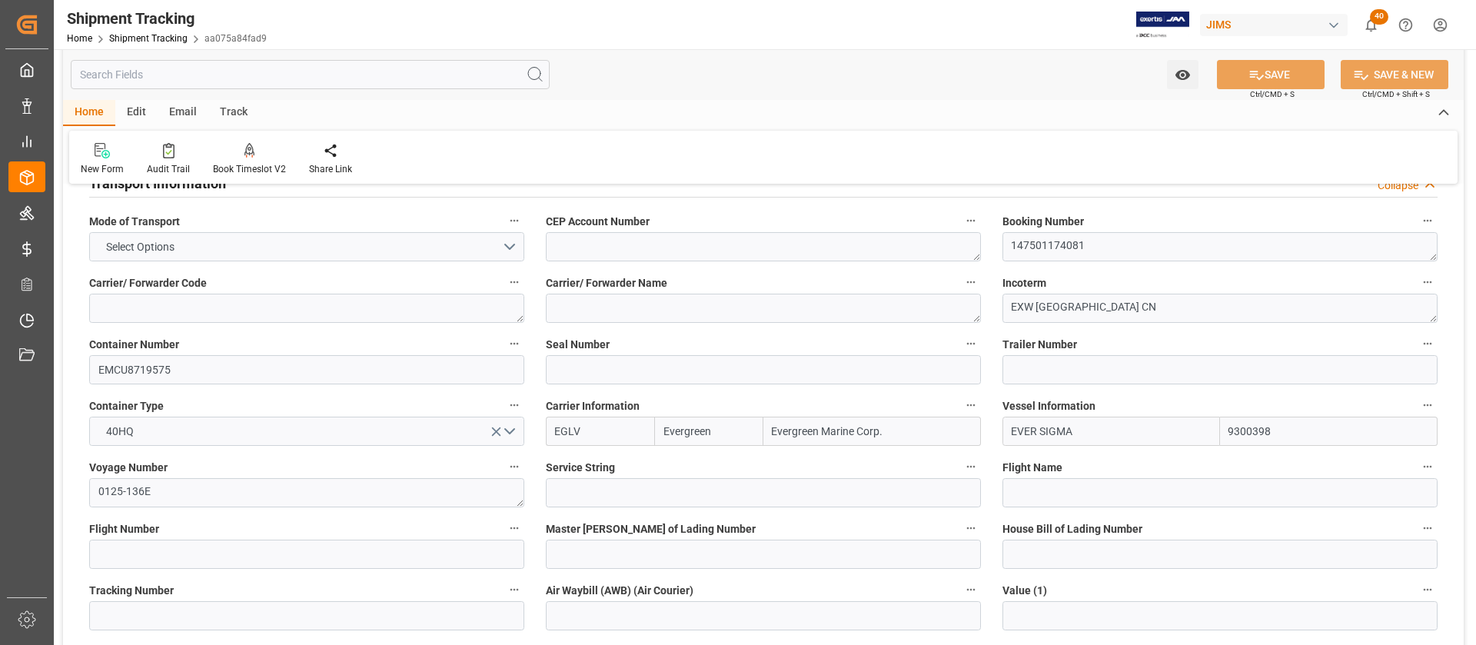
scroll to position [115, 0]
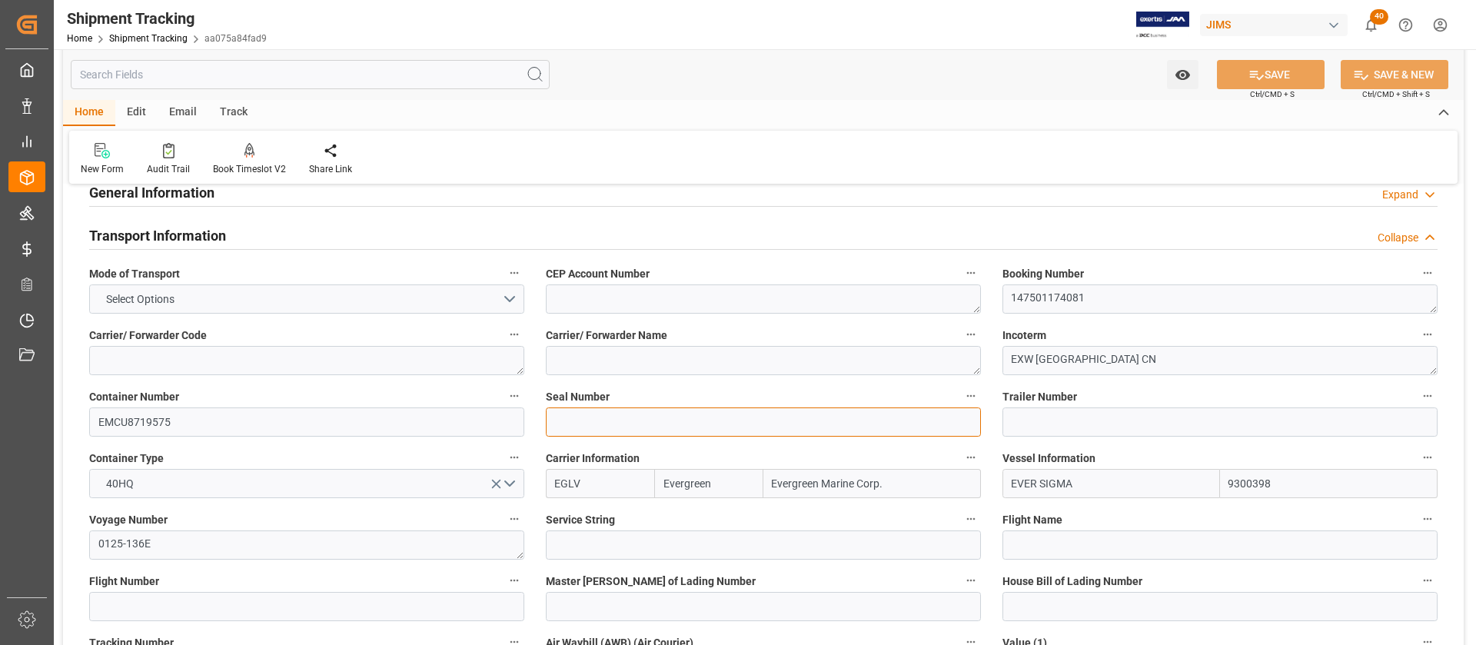
click at [637, 430] on input at bounding box center [763, 421] width 435 height 29
paste input "EMCPXA5514"
type input "EMCPXA5514"
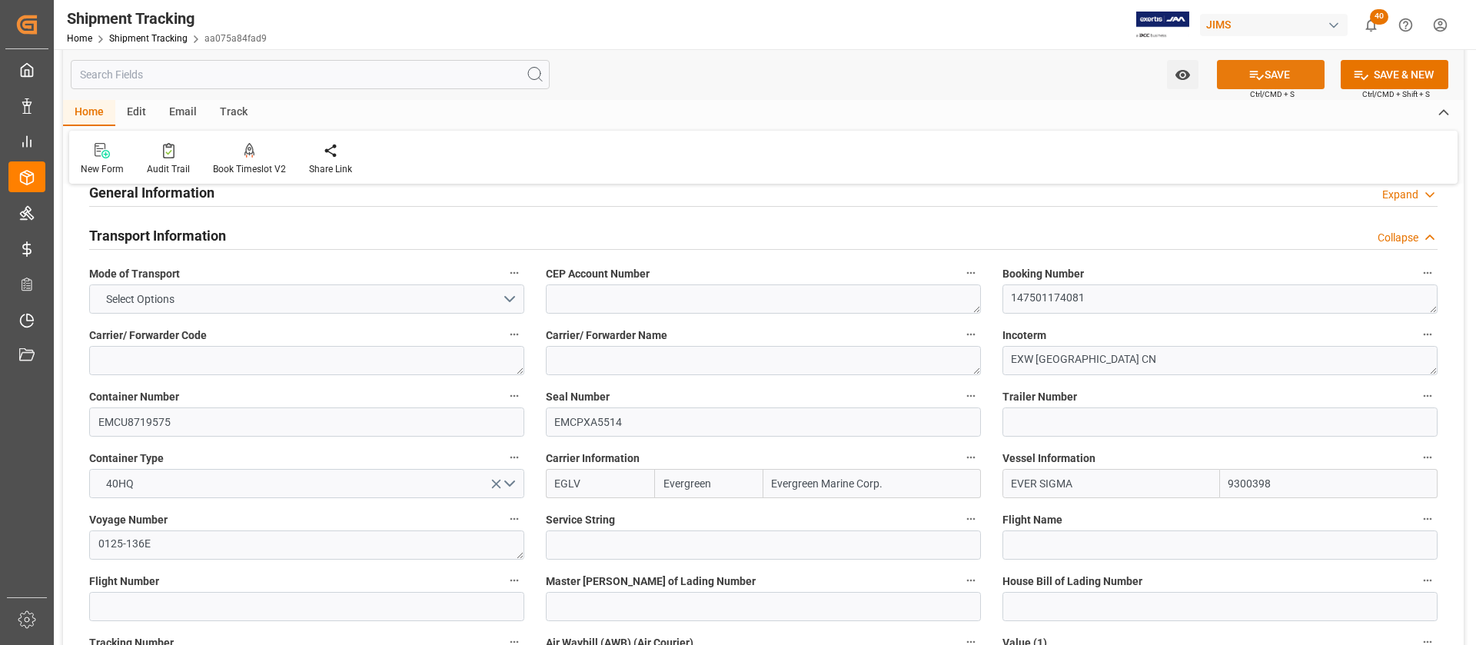
click at [1255, 61] on button "SAVE" at bounding box center [1271, 74] width 108 height 29
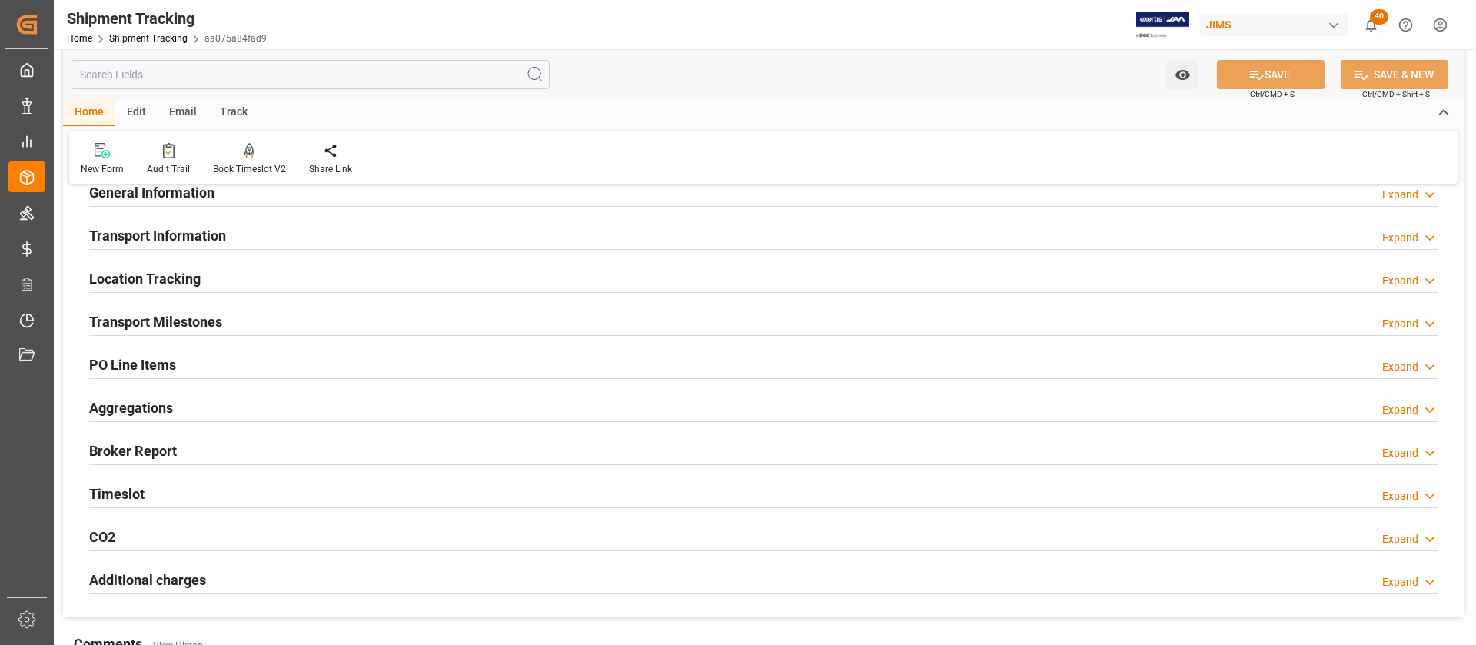
click at [247, 227] on div "Transport Information Expand" at bounding box center [763, 234] width 1348 height 29
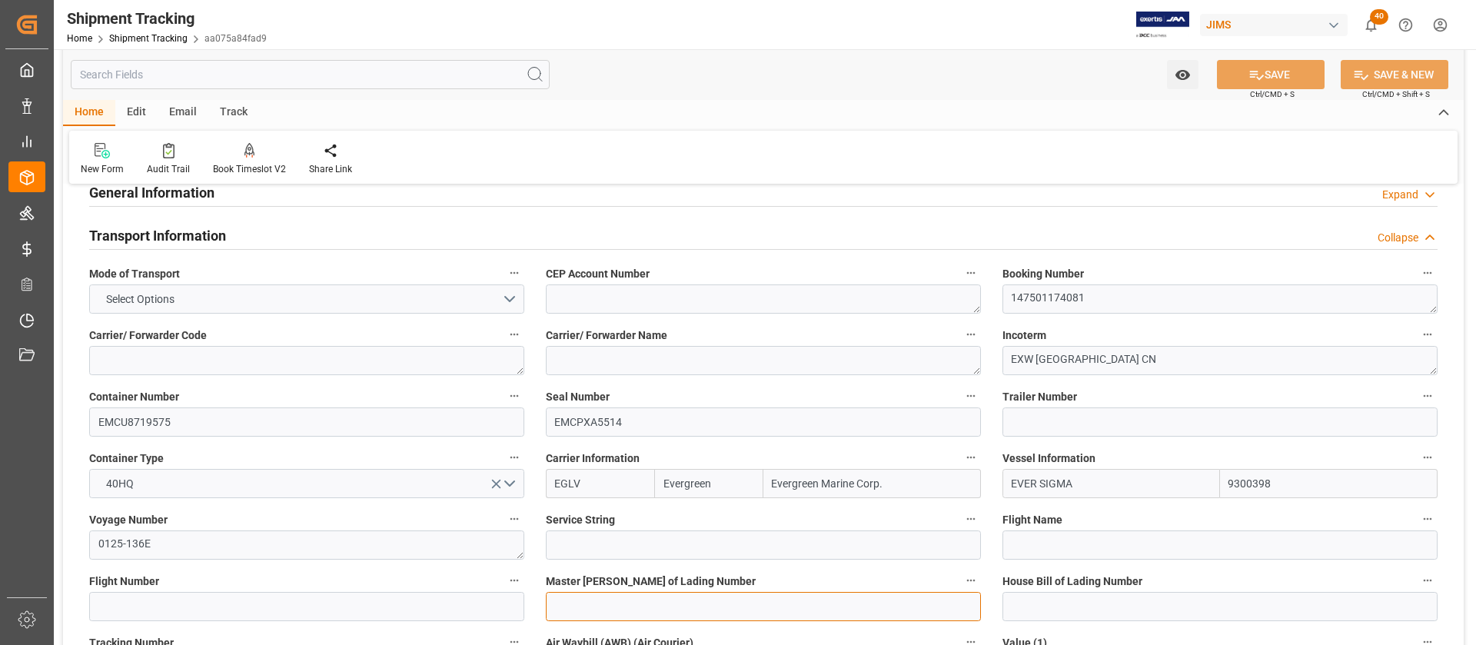
click at [595, 606] on input at bounding box center [763, 606] width 435 height 29
paste input "EGLV 147501174081"
type input "EGLV 147501174081"
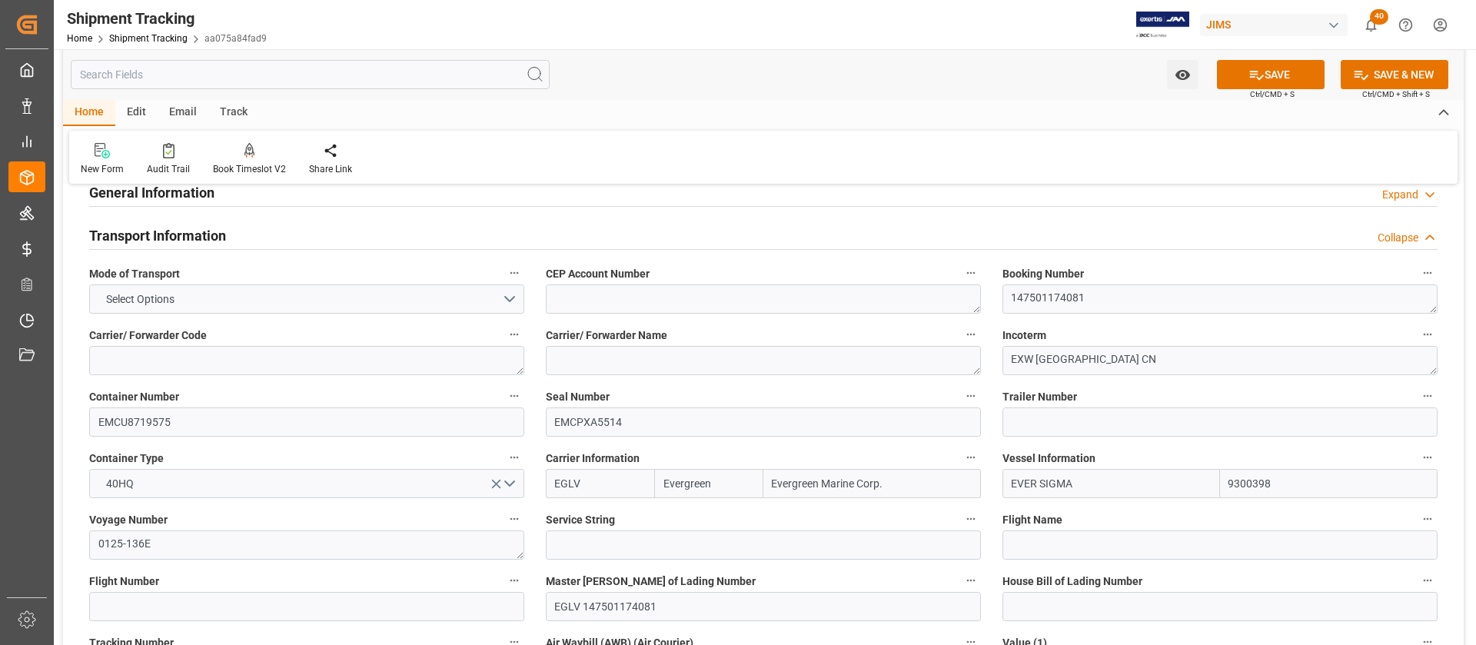
click at [1267, 69] on button "SAVE" at bounding box center [1271, 74] width 108 height 29
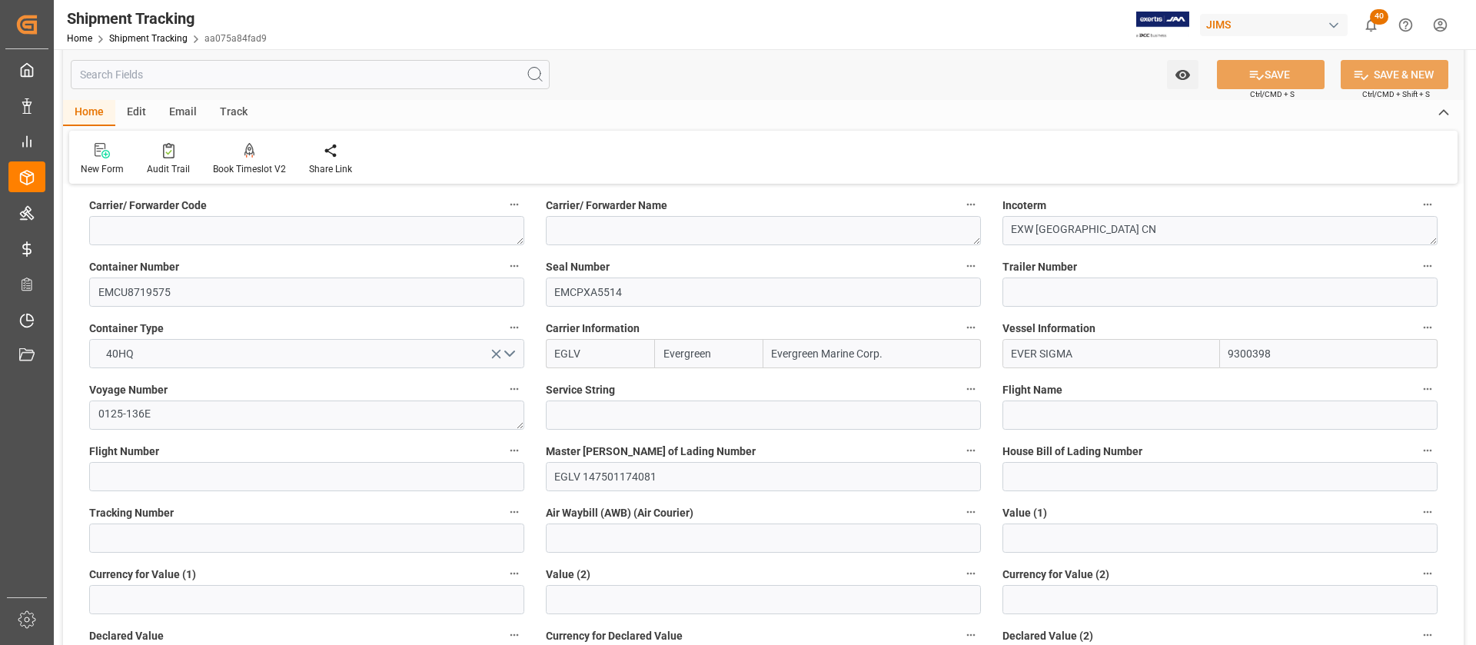
scroll to position [346, 0]
